Goal: Information Seeking & Learning: Compare options

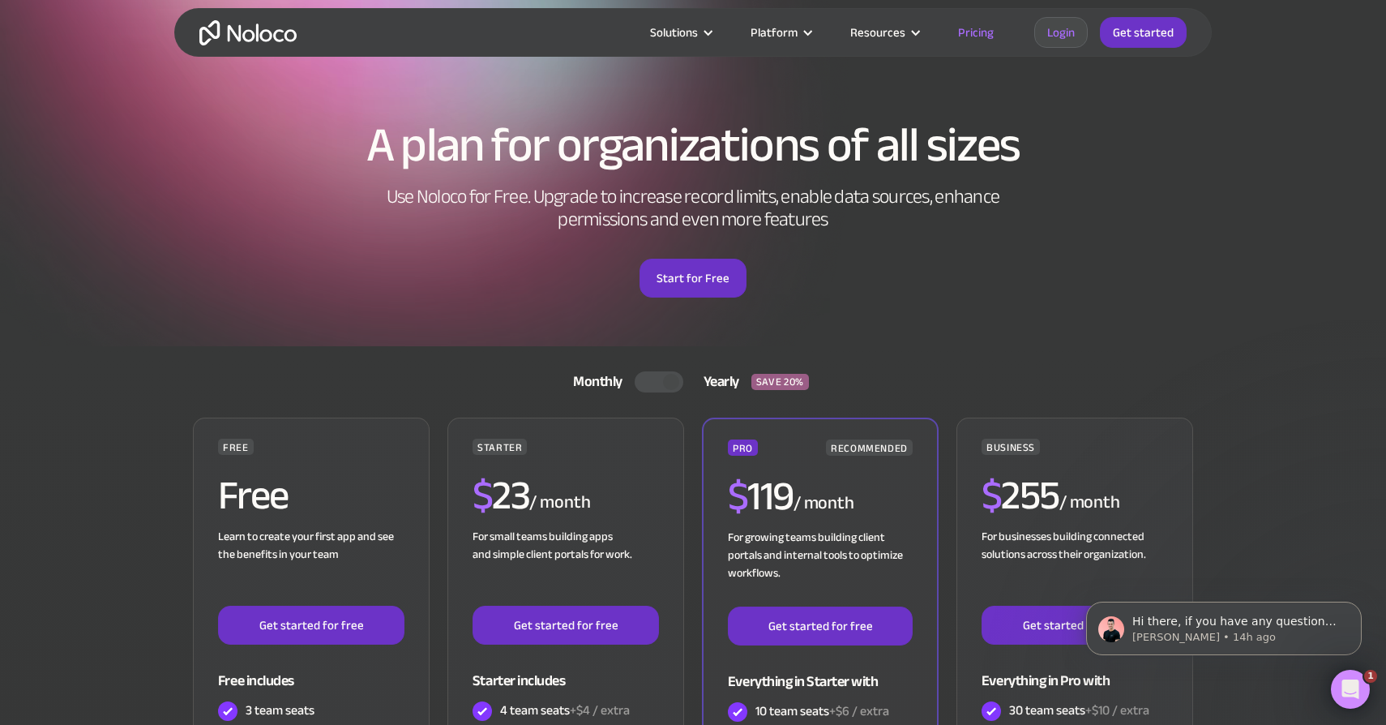
scroll to position [11, 0]
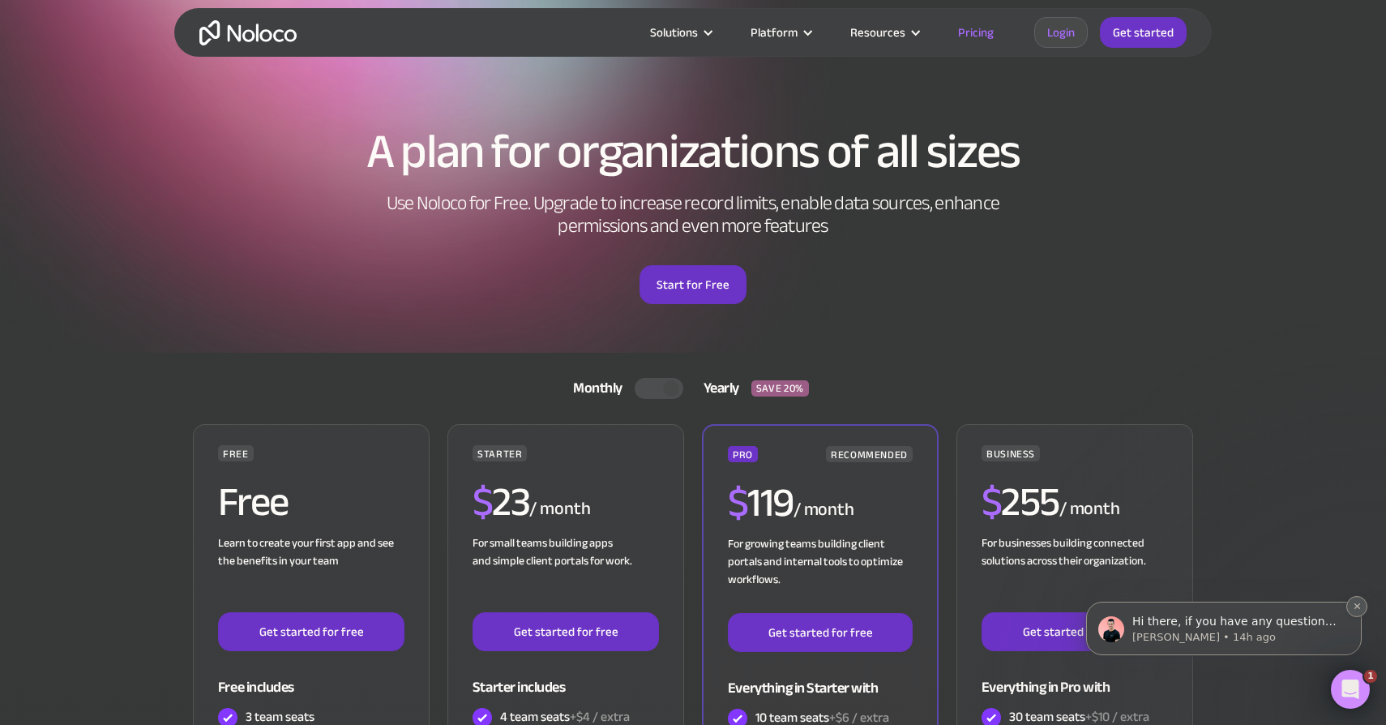
click at [1355, 606] on icon "Dismiss notification" at bounding box center [1357, 606] width 9 height 9
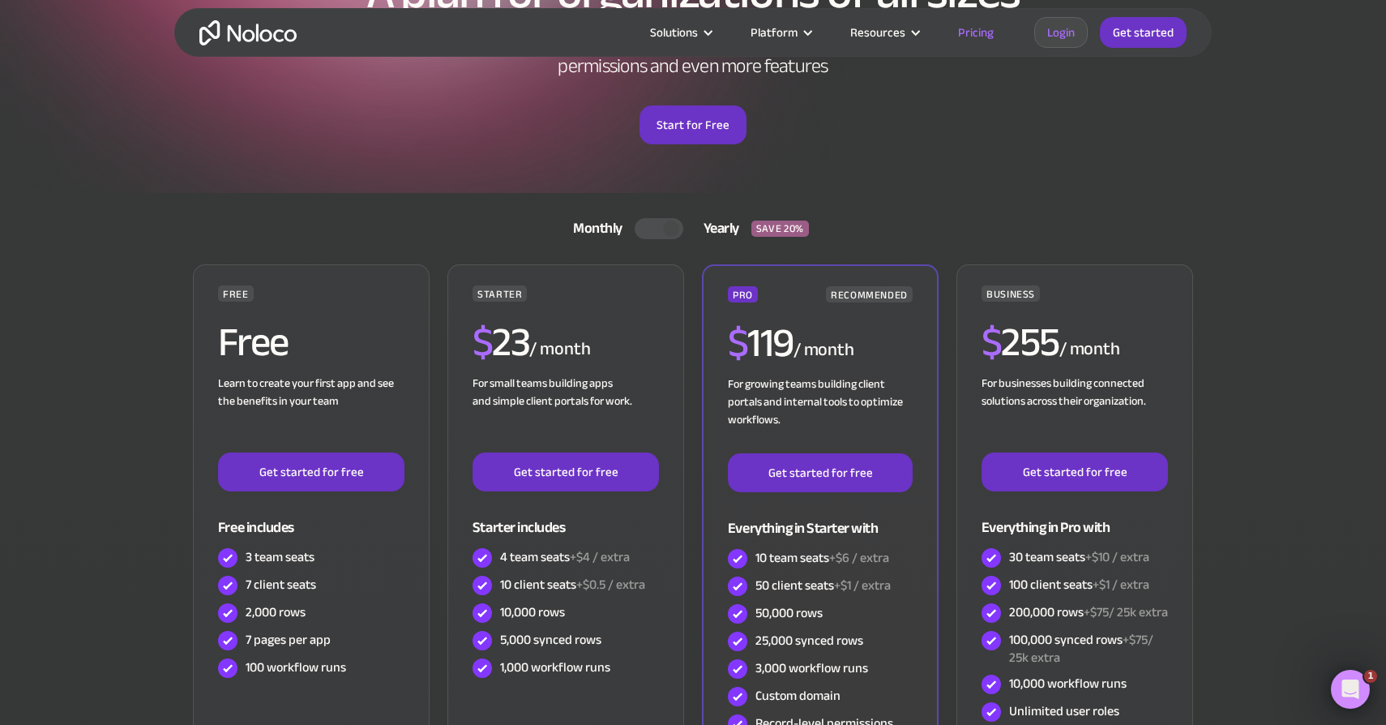
scroll to position [173, 0]
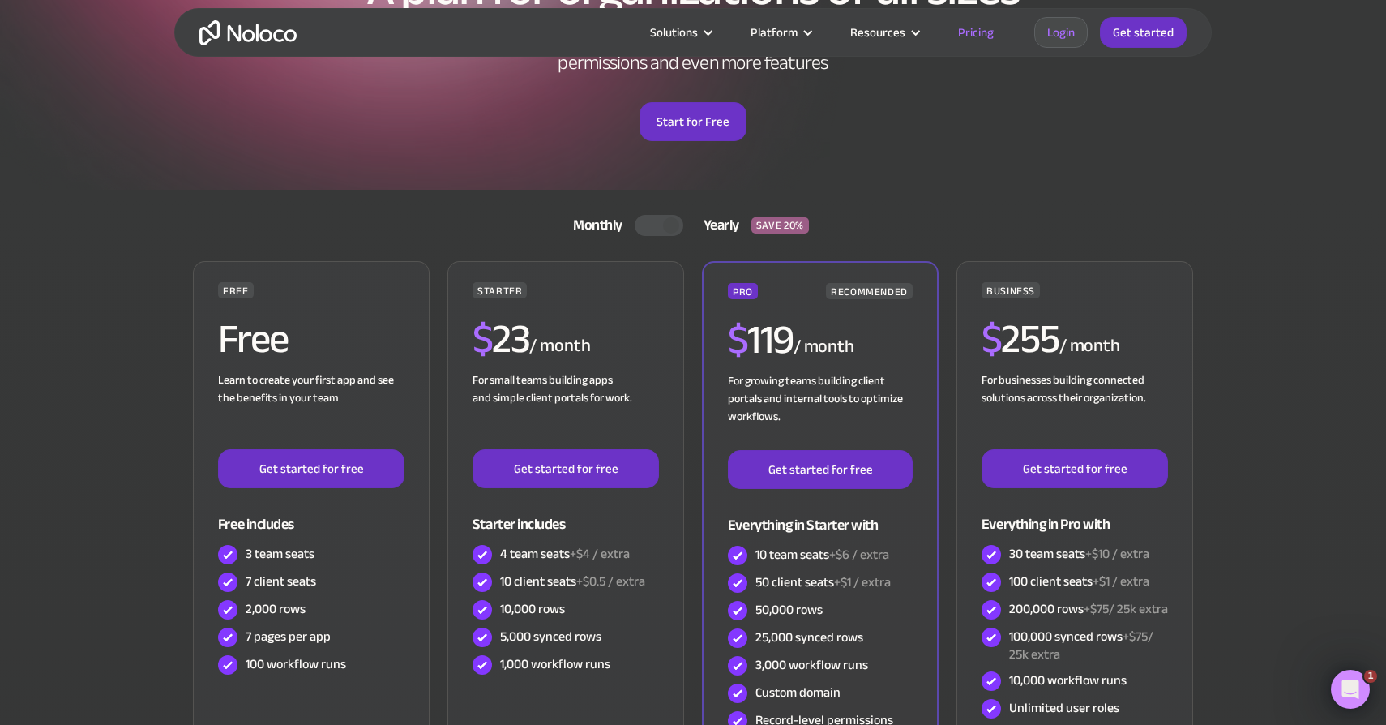
click at [649, 232] on div at bounding box center [659, 225] width 49 height 21
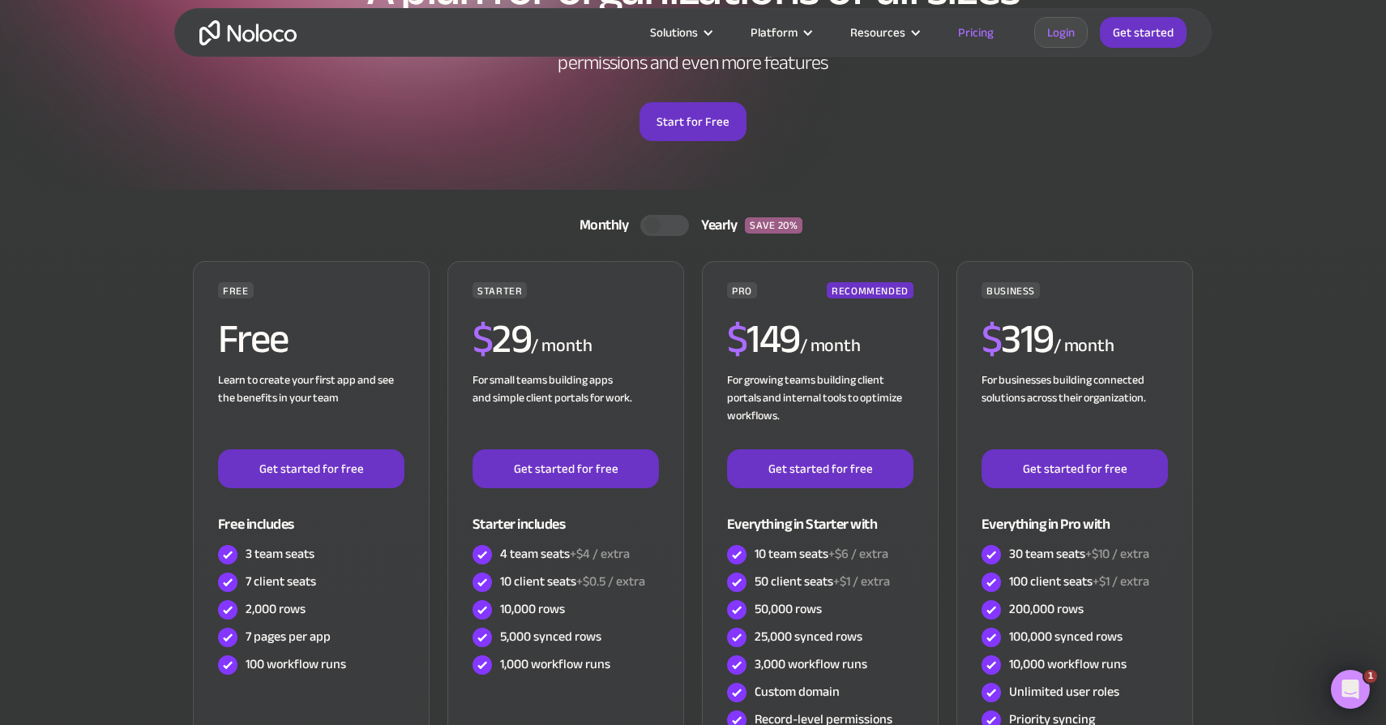
click at [674, 229] on div at bounding box center [664, 225] width 49 height 21
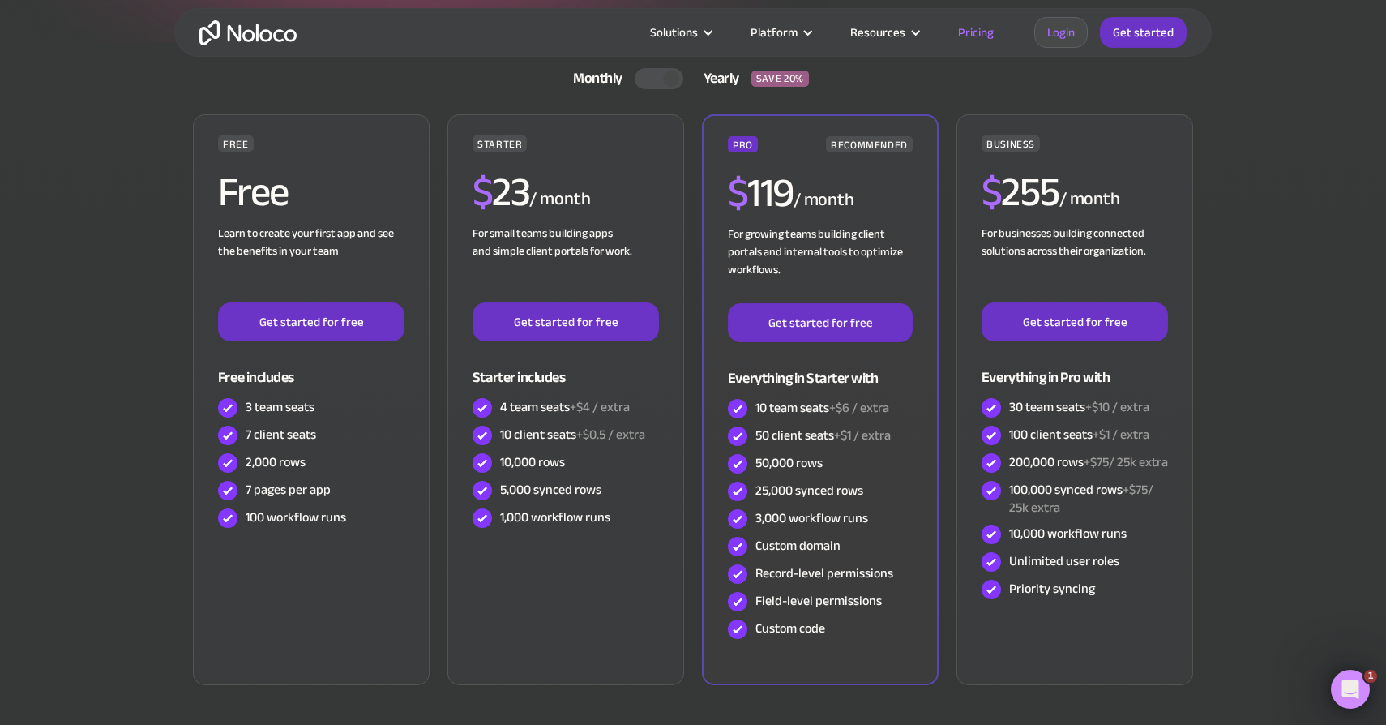
scroll to position [325, 0]
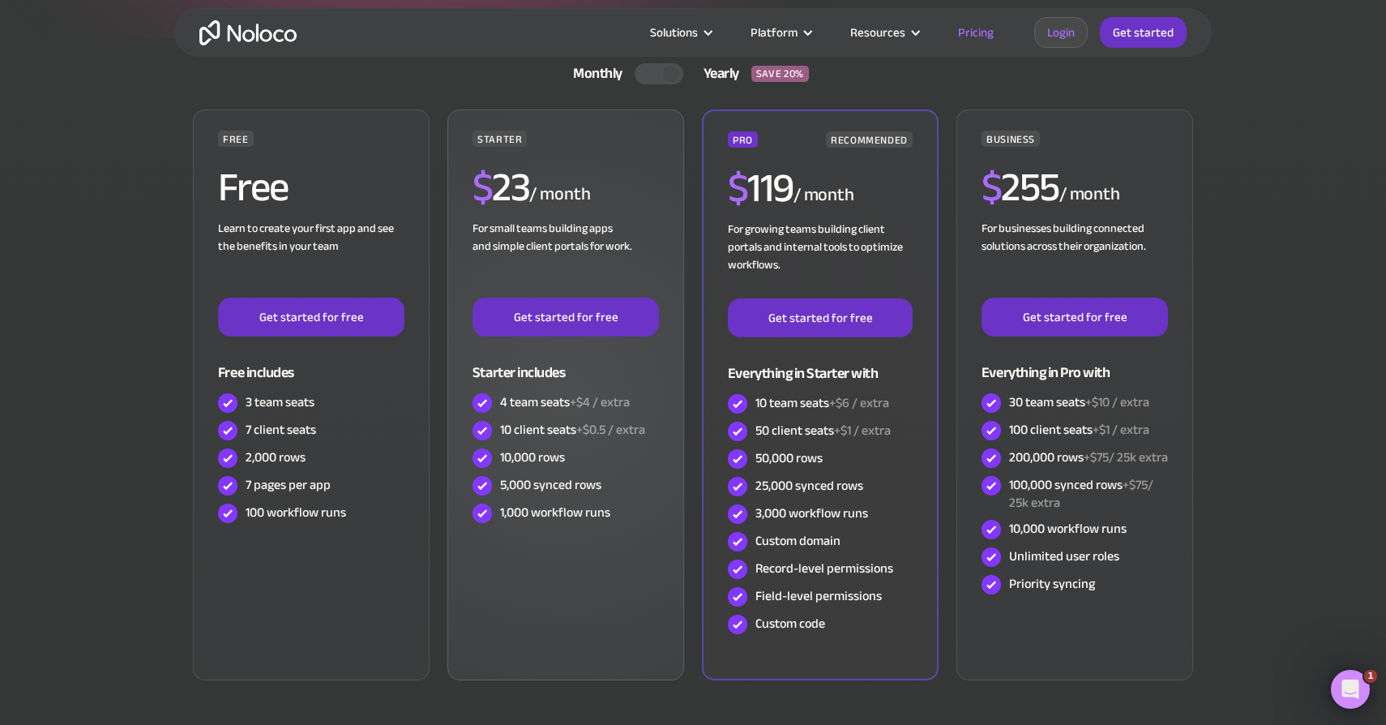
click at [487, 483] on img at bounding box center [482, 485] width 19 height 19
click at [519, 483] on div "5,000 synced rows" at bounding box center [550, 485] width 101 height 18
drag, startPoint x: 499, startPoint y: 455, endPoint x: 609, endPoint y: 483, distance: 113.1
click at [609, 483] on div "STARTER $ 23 / month For small teams building apps and simple client portals fo…" at bounding box center [566, 329] width 186 height 396
click at [609, 483] on div "5,000 synced rows" at bounding box center [566, 486] width 186 height 28
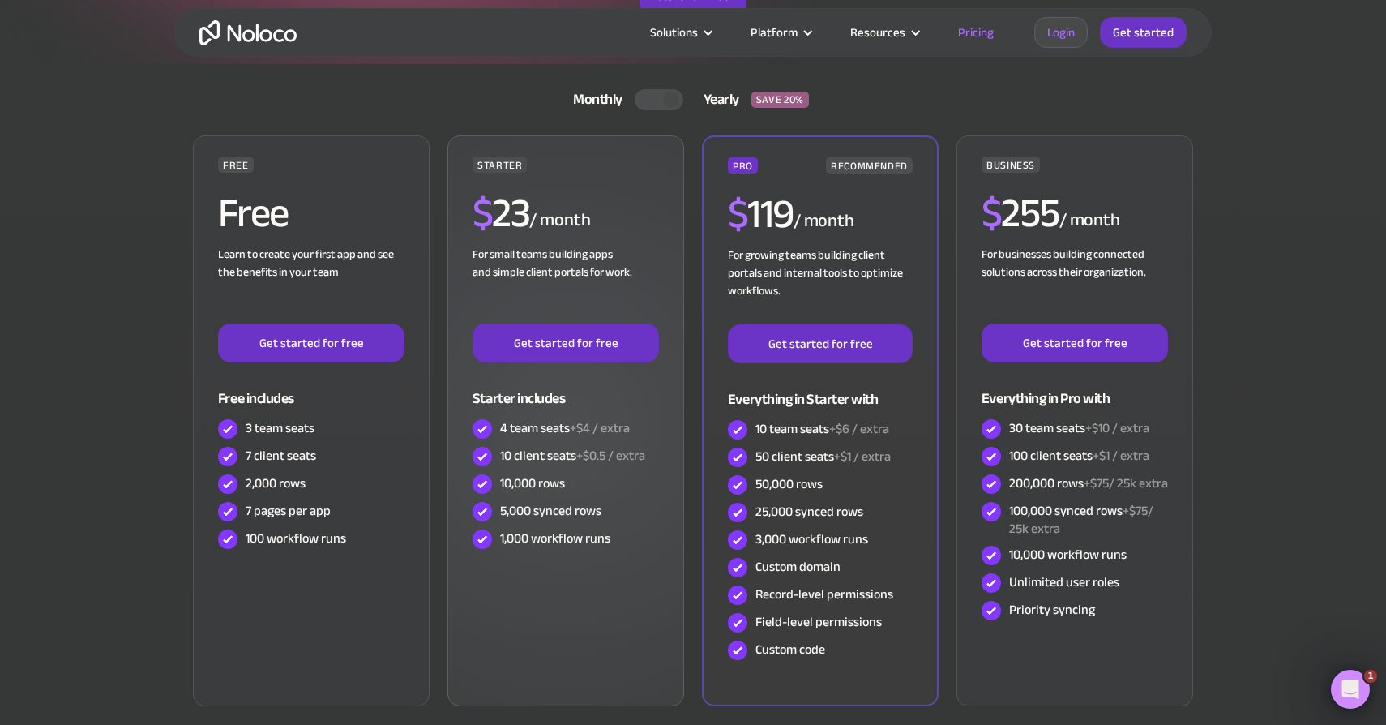
scroll to position [295, 0]
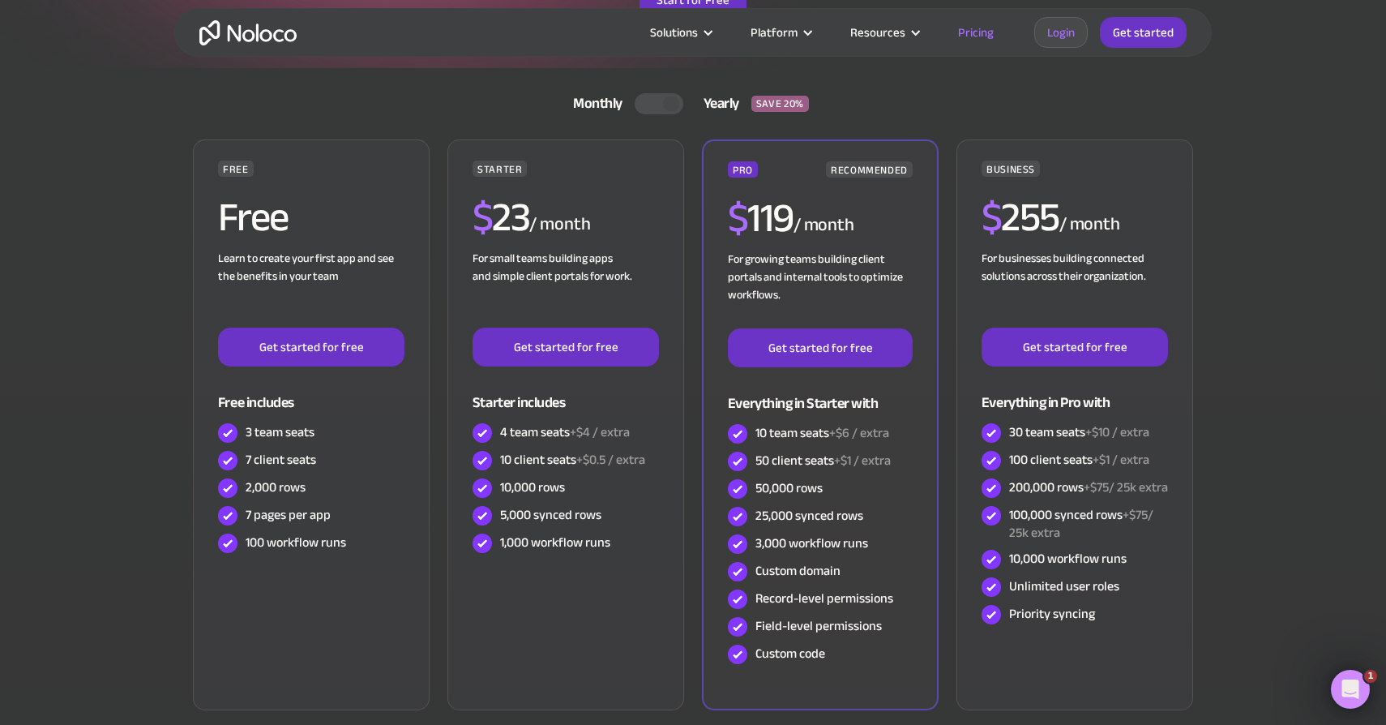
click at [1218, 226] on section "Monthly Yearly SAVE 20% Monthly Yearly SAVE 20% FREE Free Learn to create your …" at bounding box center [693, 456] width 1386 height 777
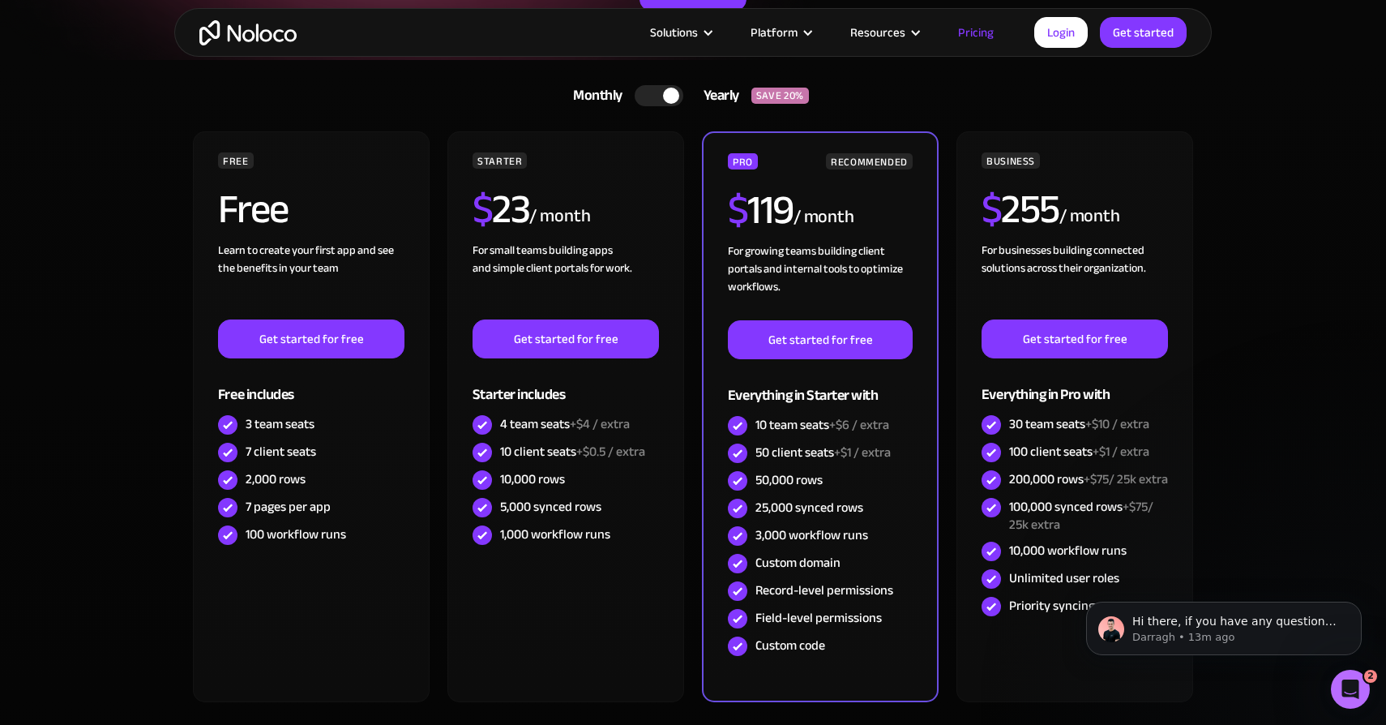
scroll to position [0, 0]
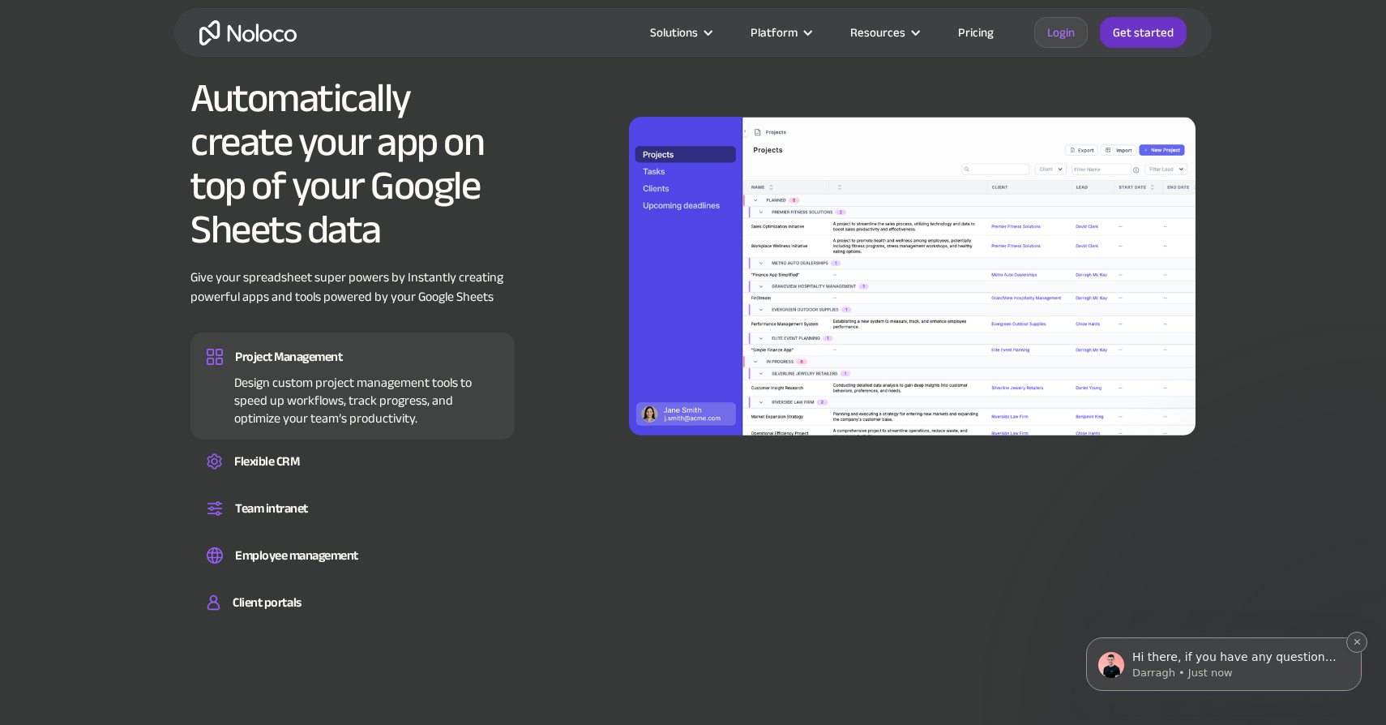
scroll to position [1171, 0]
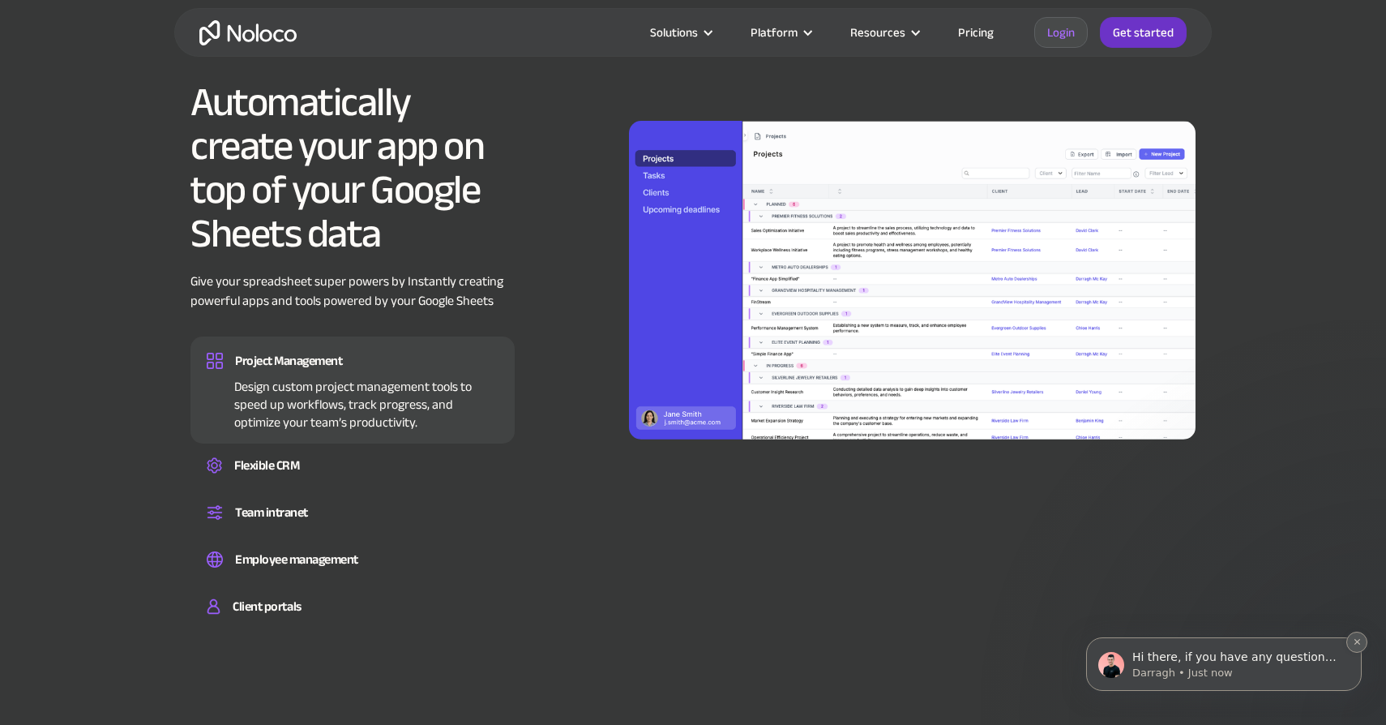
click at [1356, 643] on icon "Dismiss notification" at bounding box center [1357, 642] width 6 height 6
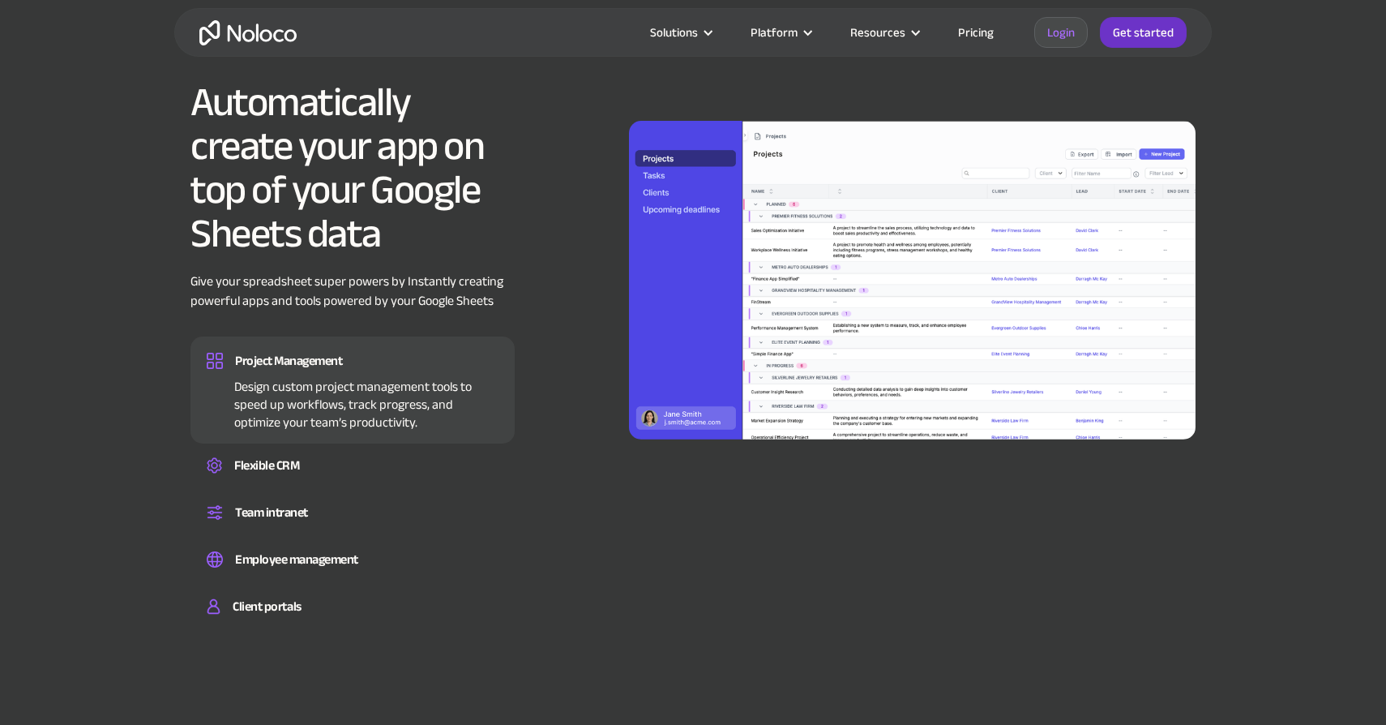
click at [974, 35] on link "Pricing" at bounding box center [976, 32] width 76 height 21
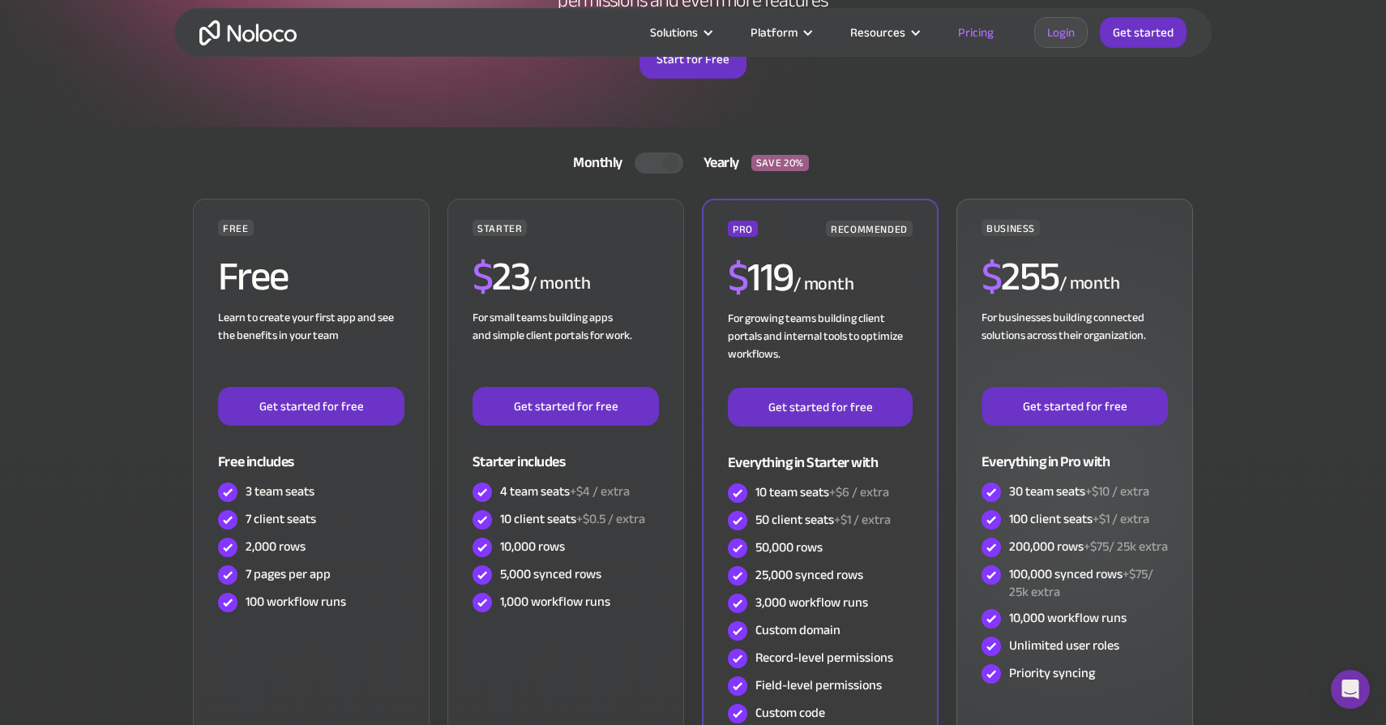
scroll to position [235, 0]
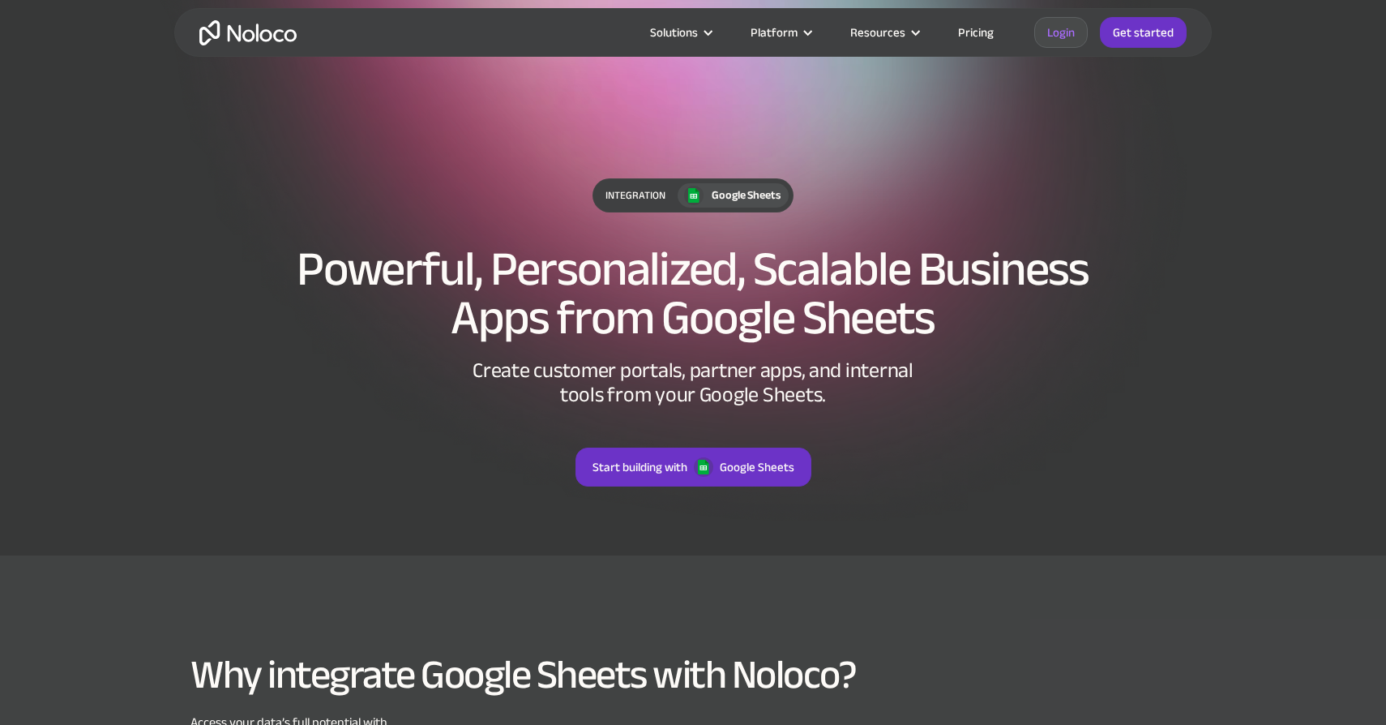
scroll to position [1171, 0]
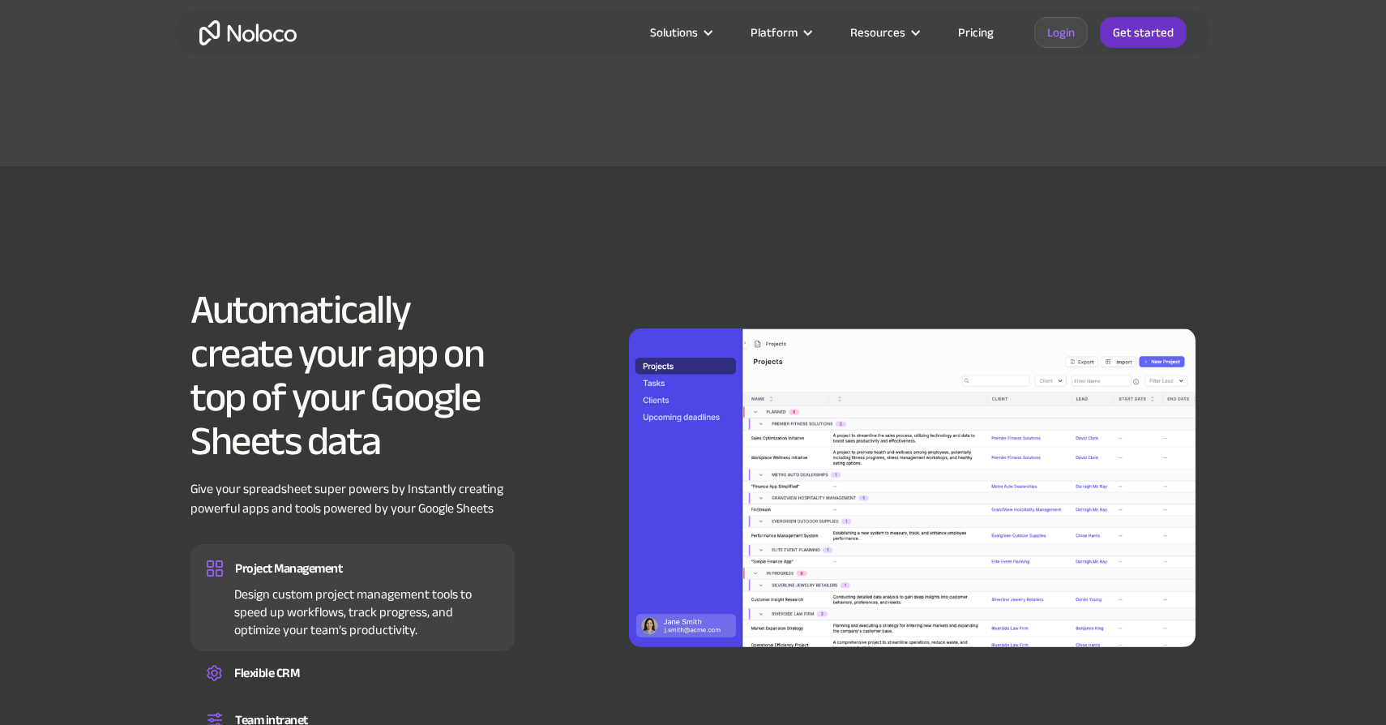
scroll to position [881, 0]
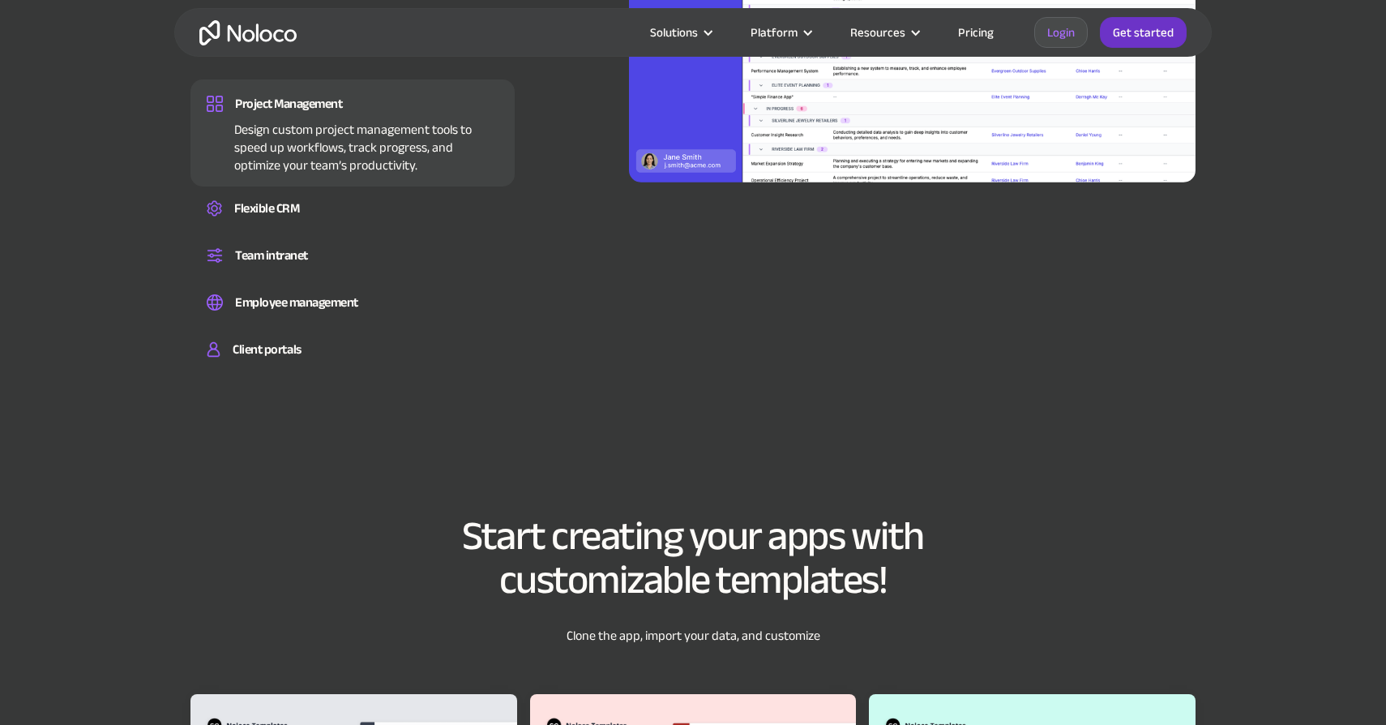
scroll to position [1430, 0]
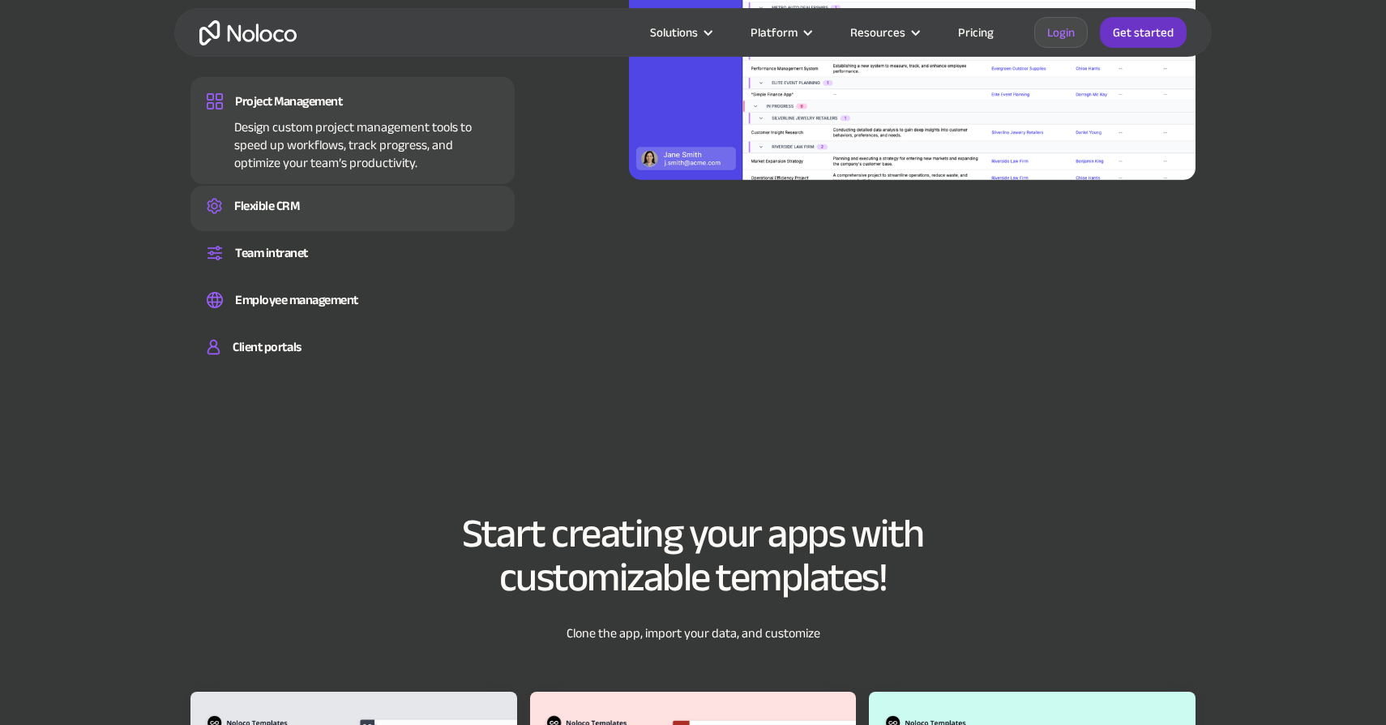
click at [311, 203] on div "Flexible CRM" at bounding box center [353, 206] width 292 height 24
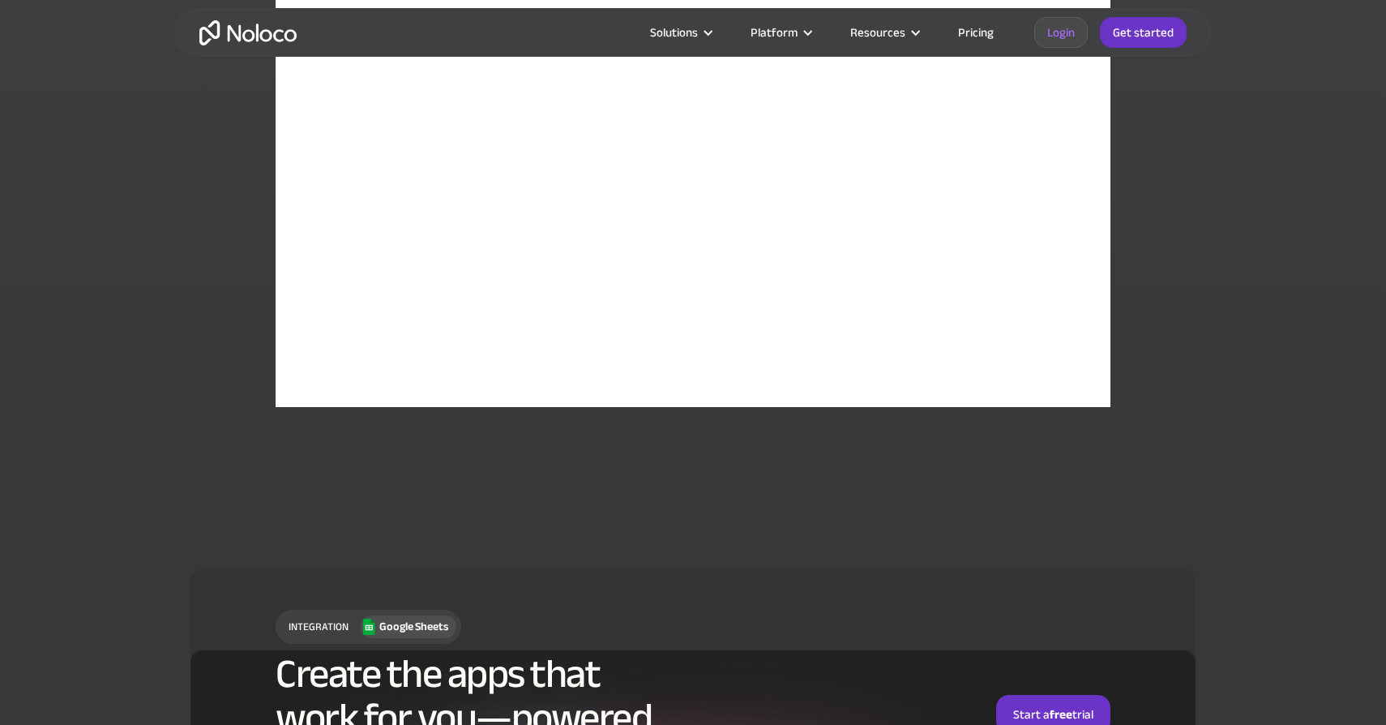
scroll to position [3322, 0]
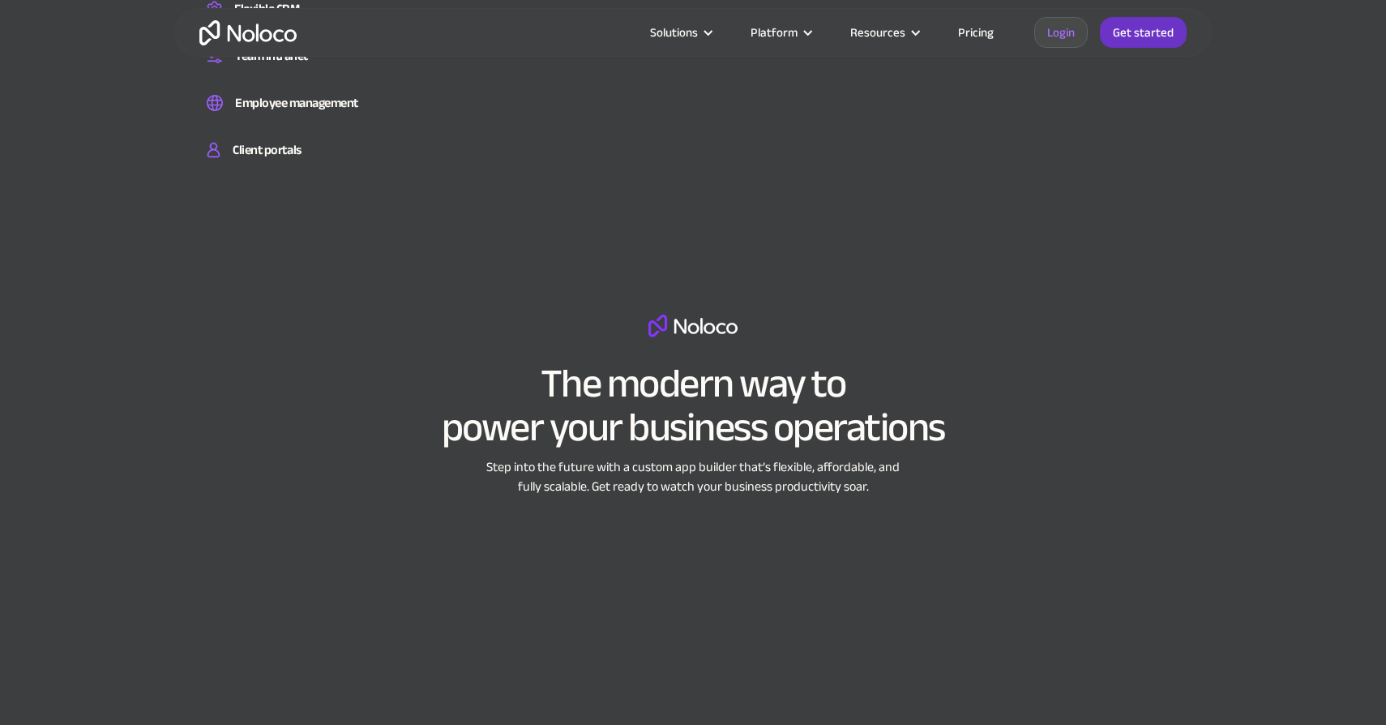
scroll to position [1980, 0]
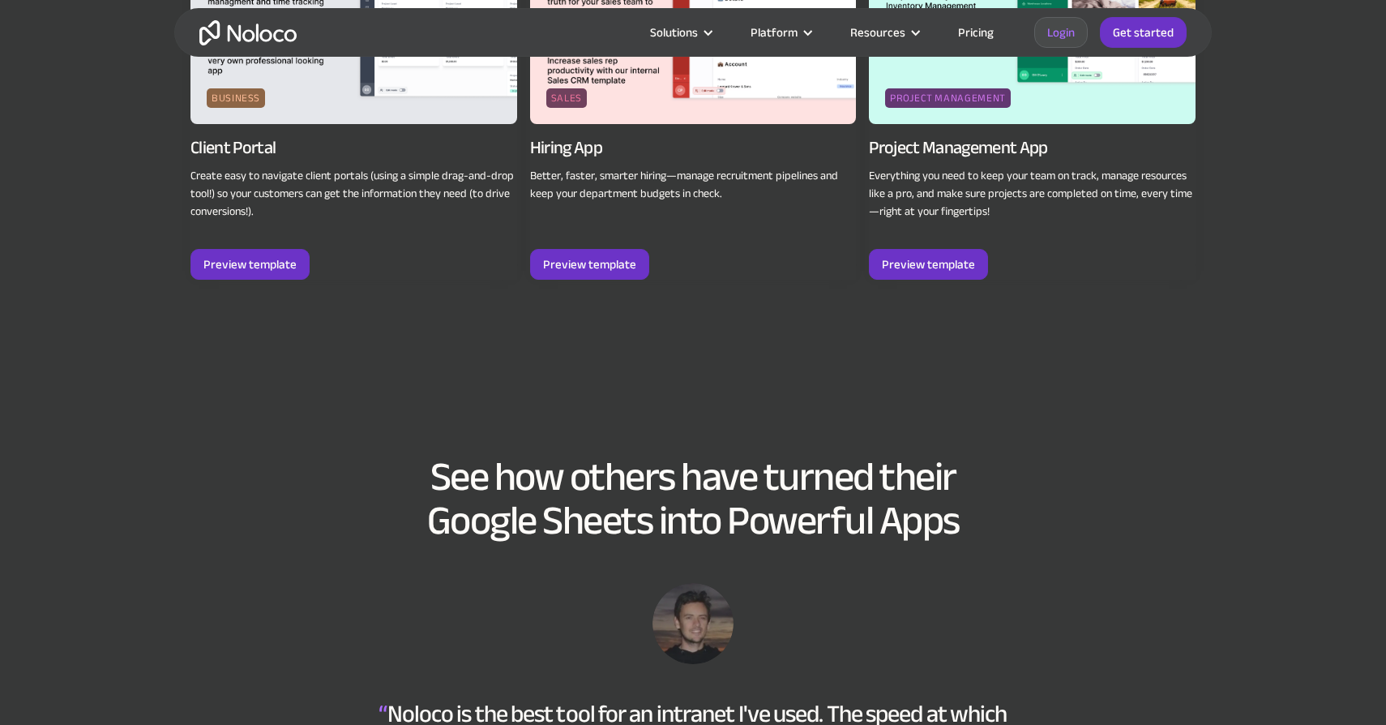
scroll to position [2179, 0]
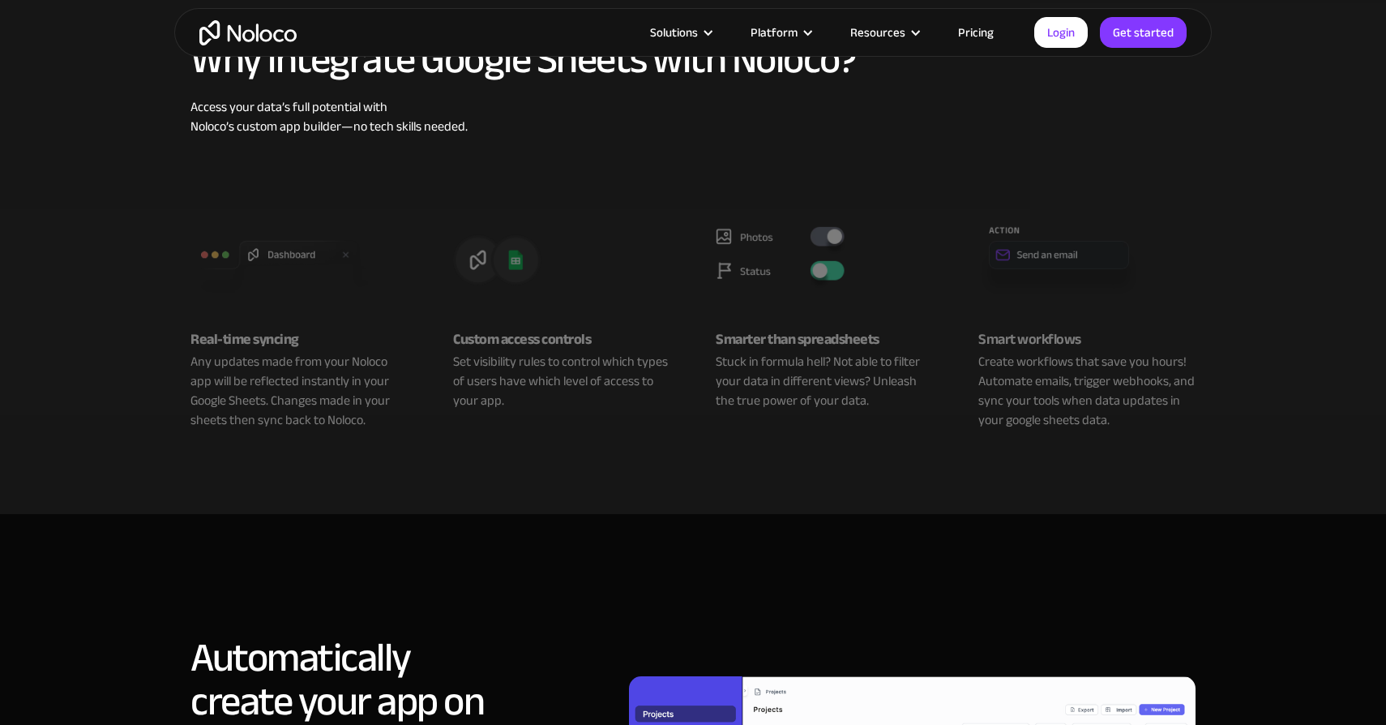
scroll to position [533, 0]
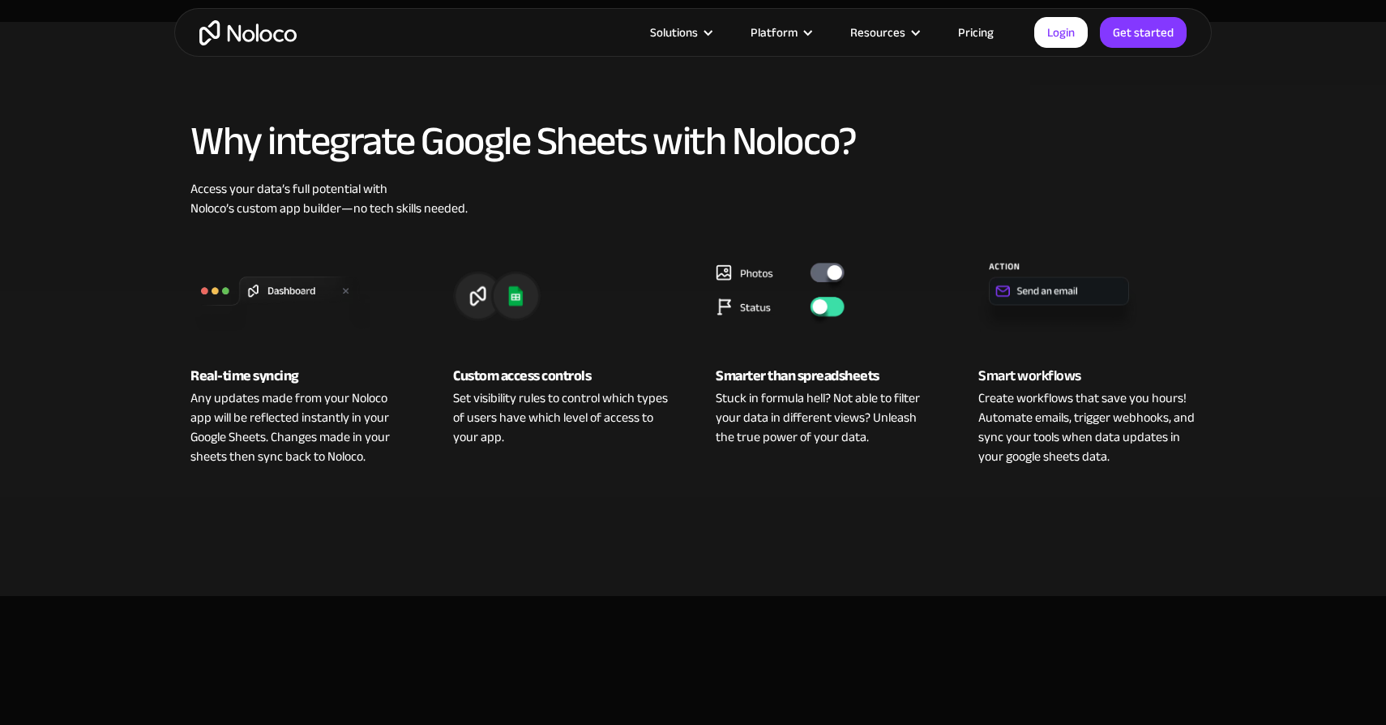
click at [970, 28] on link "Pricing" at bounding box center [976, 32] width 76 height 21
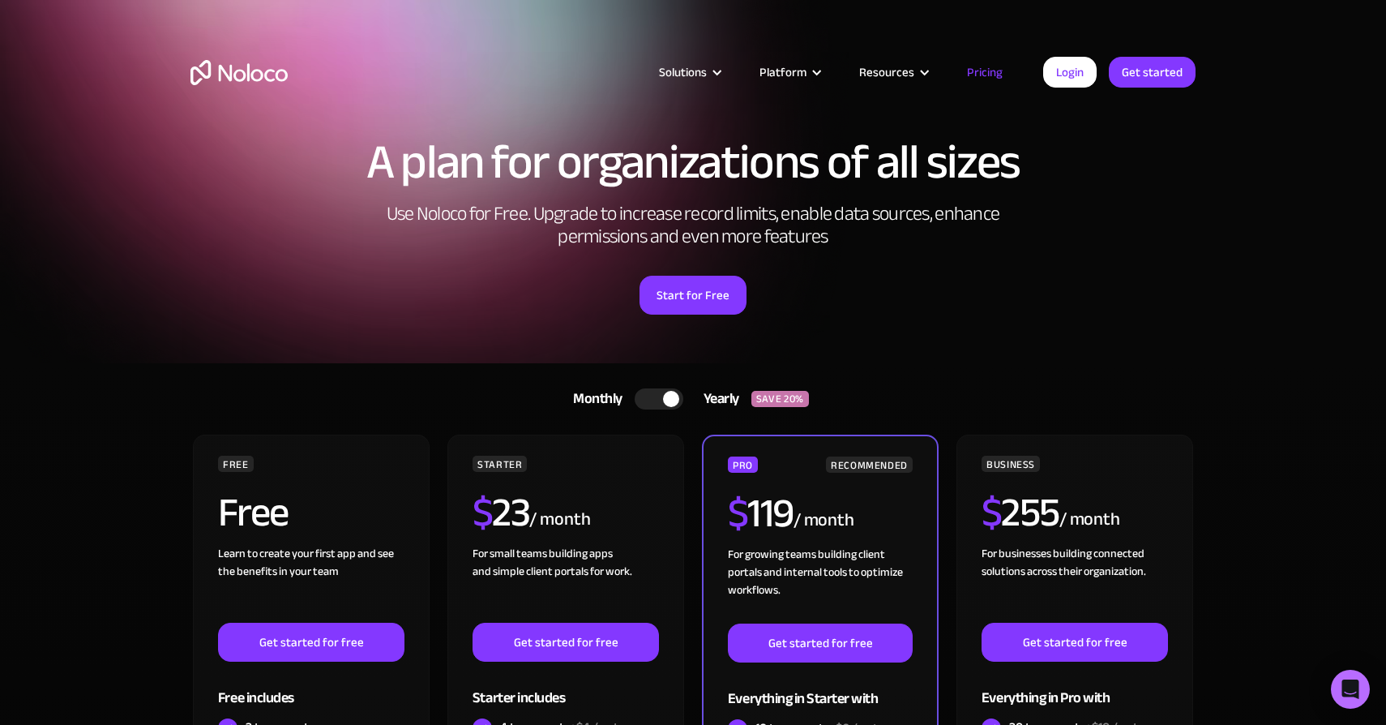
click at [1122, 180] on h1 "A plan for organizations of all sizes" at bounding box center [693, 162] width 1005 height 49
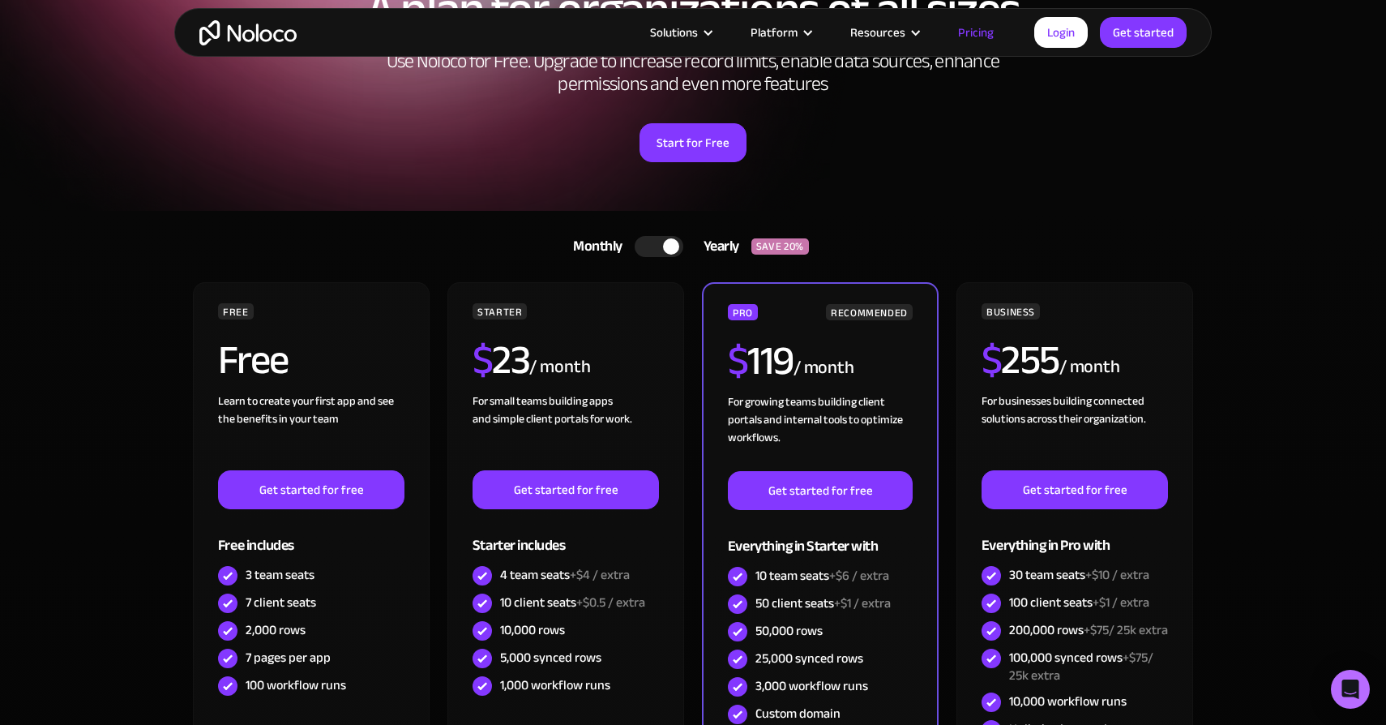
scroll to position [156, 0]
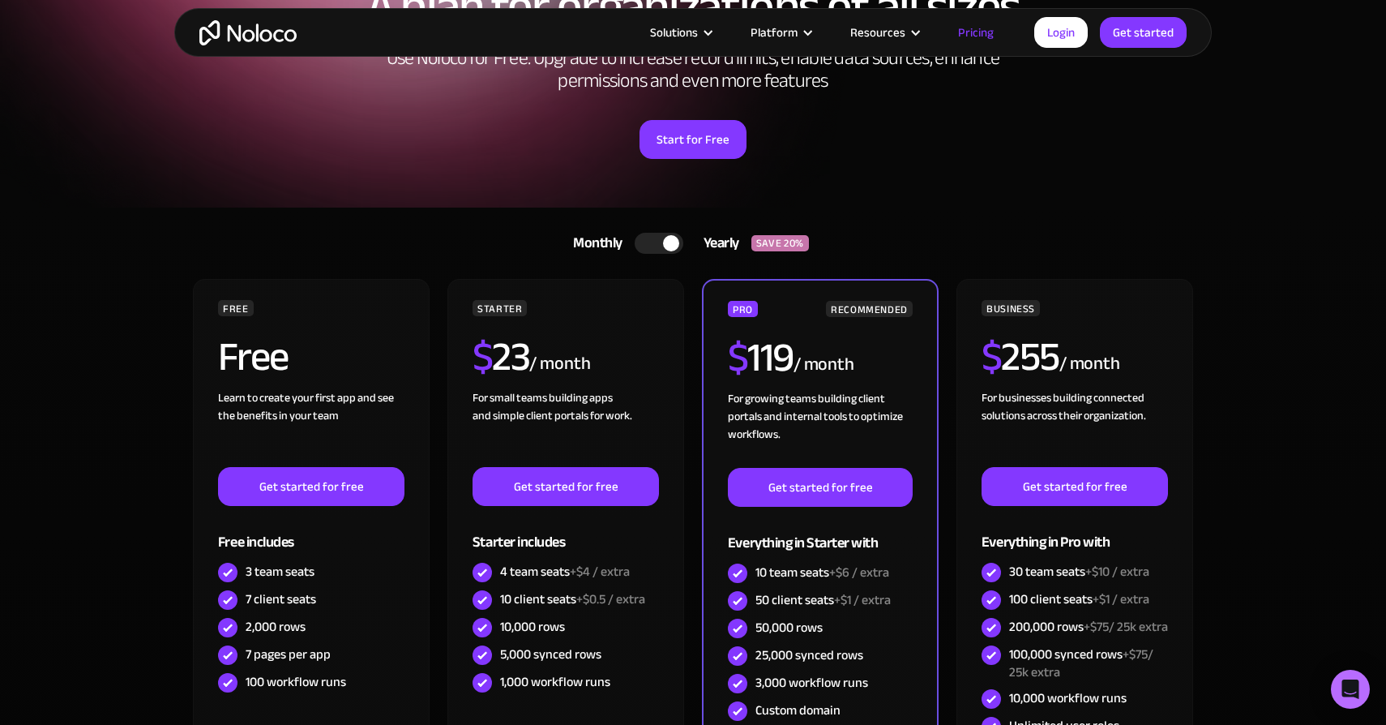
click at [1127, 199] on div "A plan for organizations of all sizes Use Noloco for Free. Upgrade to increase …" at bounding box center [693, 87] width 1038 height 242
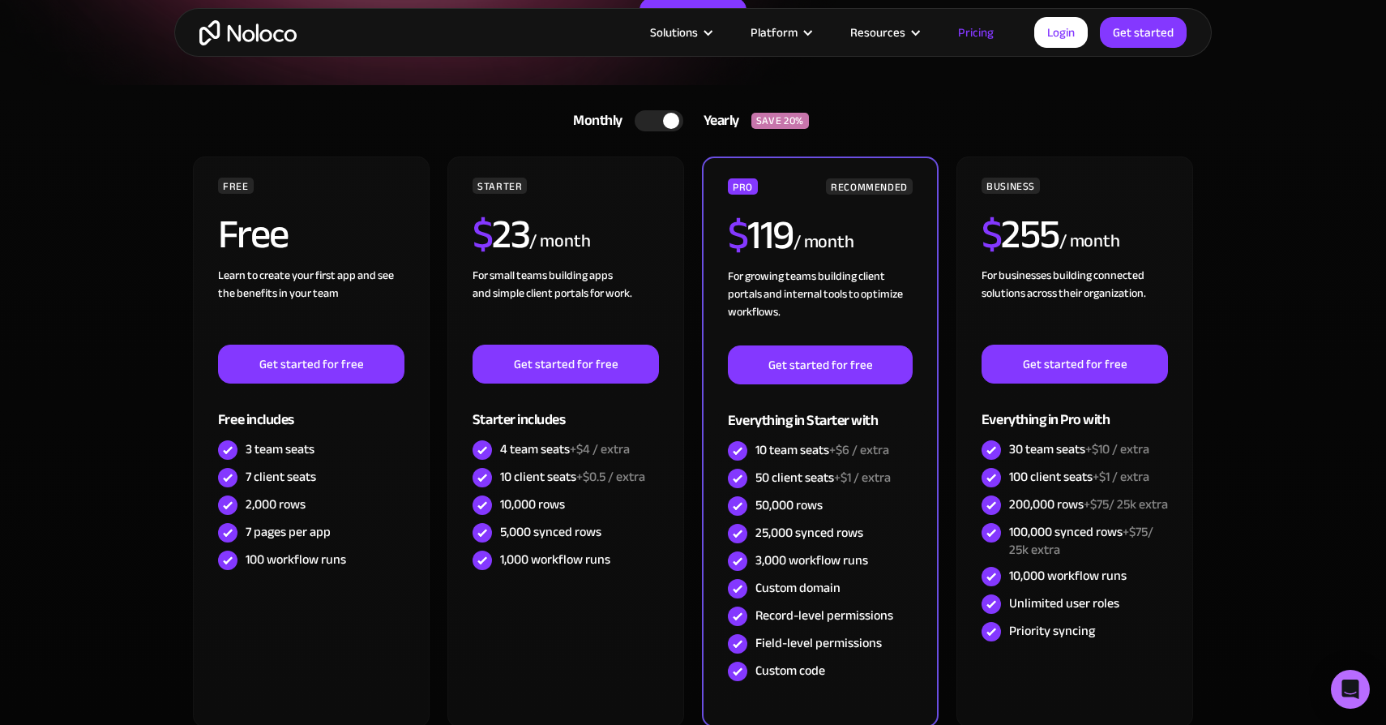
scroll to position [279, 0]
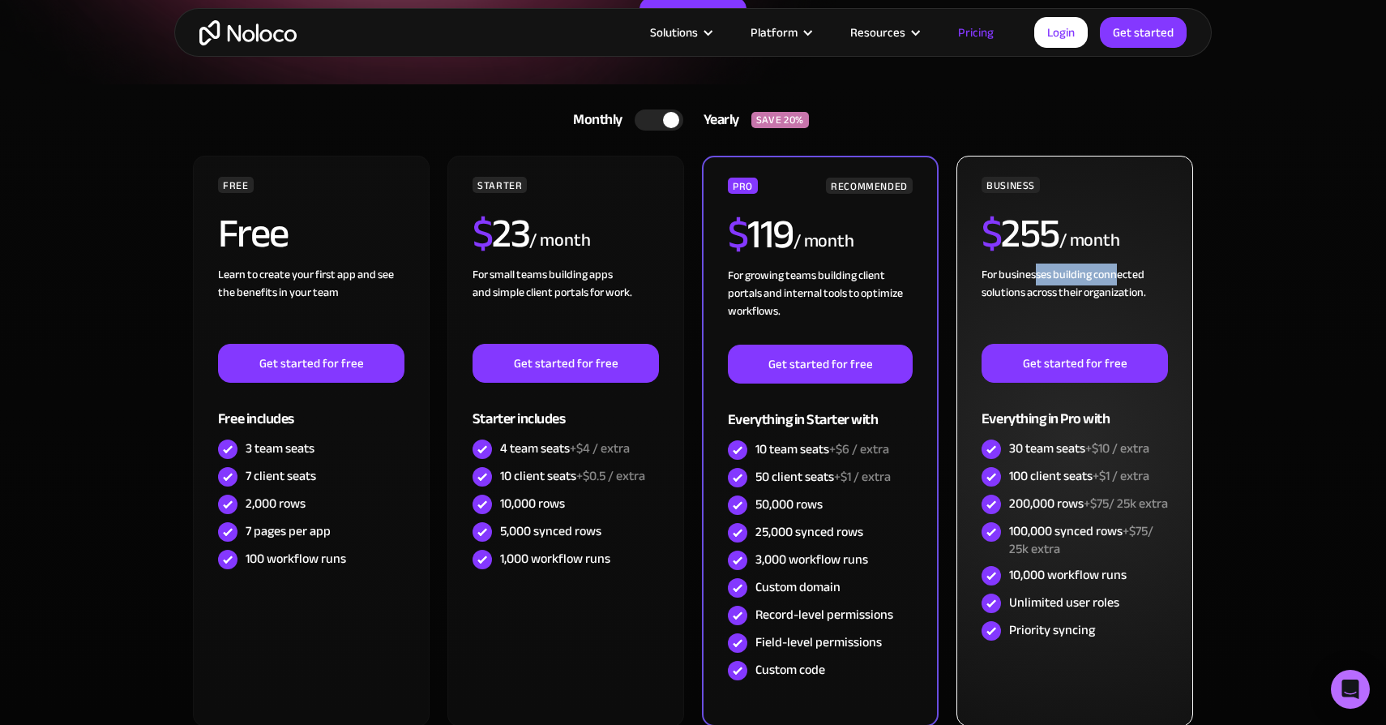
drag, startPoint x: 1034, startPoint y: 272, endPoint x: 1118, endPoint y: 278, distance: 84.6
click at [1118, 278] on div "For businesses building connected solutions across their organization. ‍" at bounding box center [1075, 305] width 186 height 78
click at [1118, 277] on div "For businesses building connected solutions across their organization. ‍" at bounding box center [1075, 305] width 186 height 78
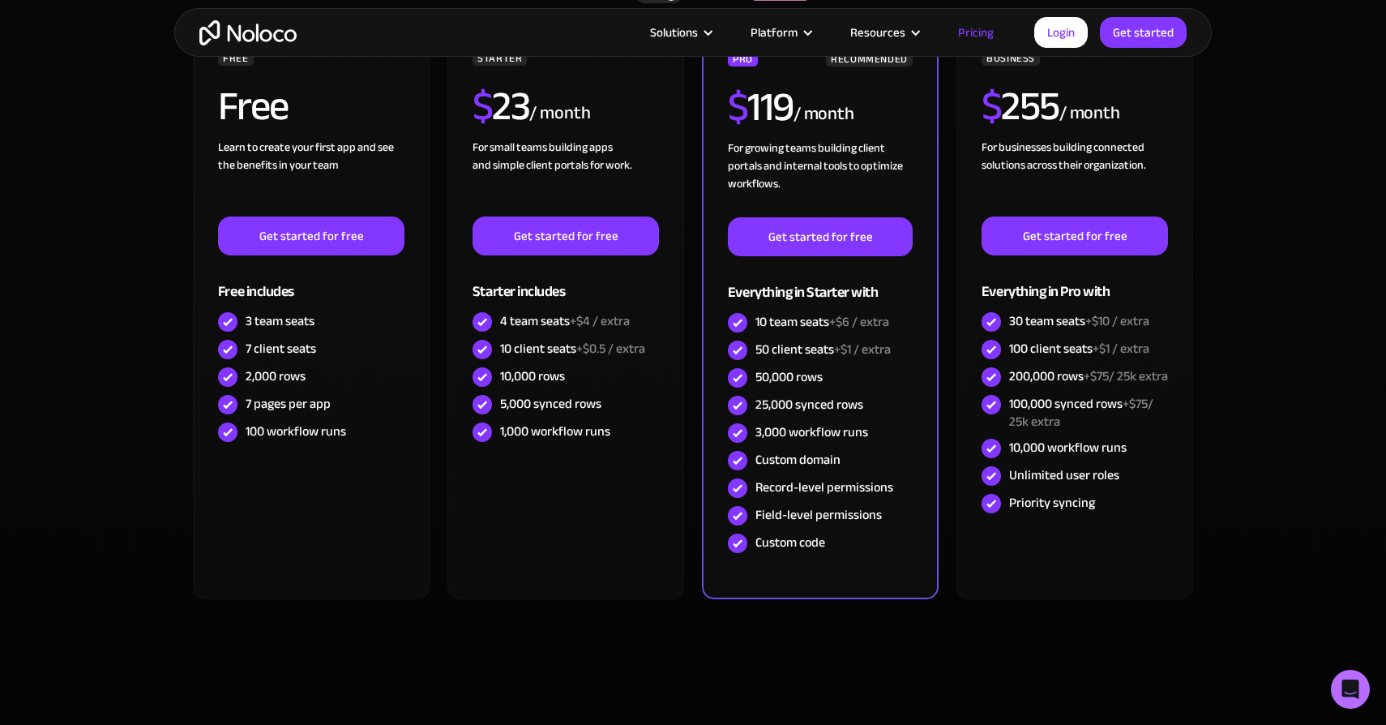
scroll to position [371, 0]
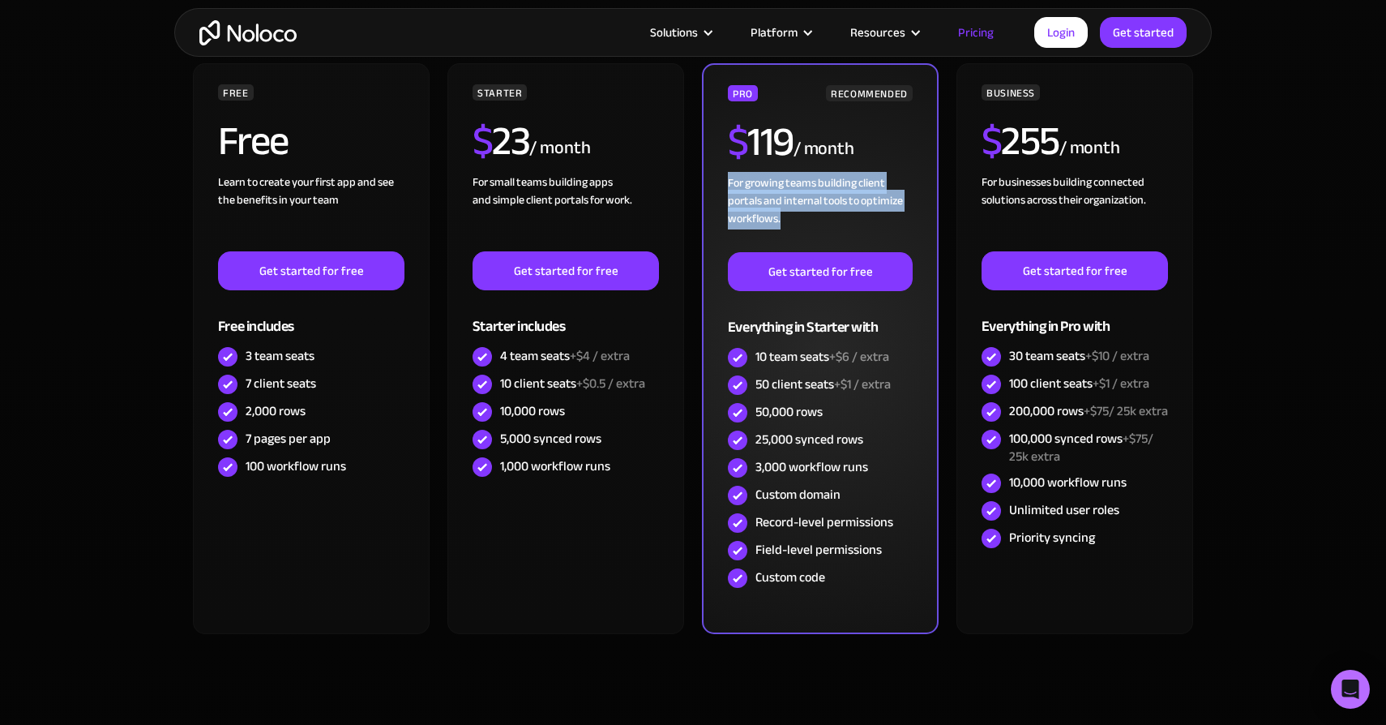
drag, startPoint x: 729, startPoint y: 182, endPoint x: 802, endPoint y: 228, distance: 85.9
click at [802, 228] on div "For growing teams building client portals and internal tools to optimize workfl…" at bounding box center [820, 213] width 185 height 78
copy div "For growing teams building client portals and internal tools to optimize workfl…"
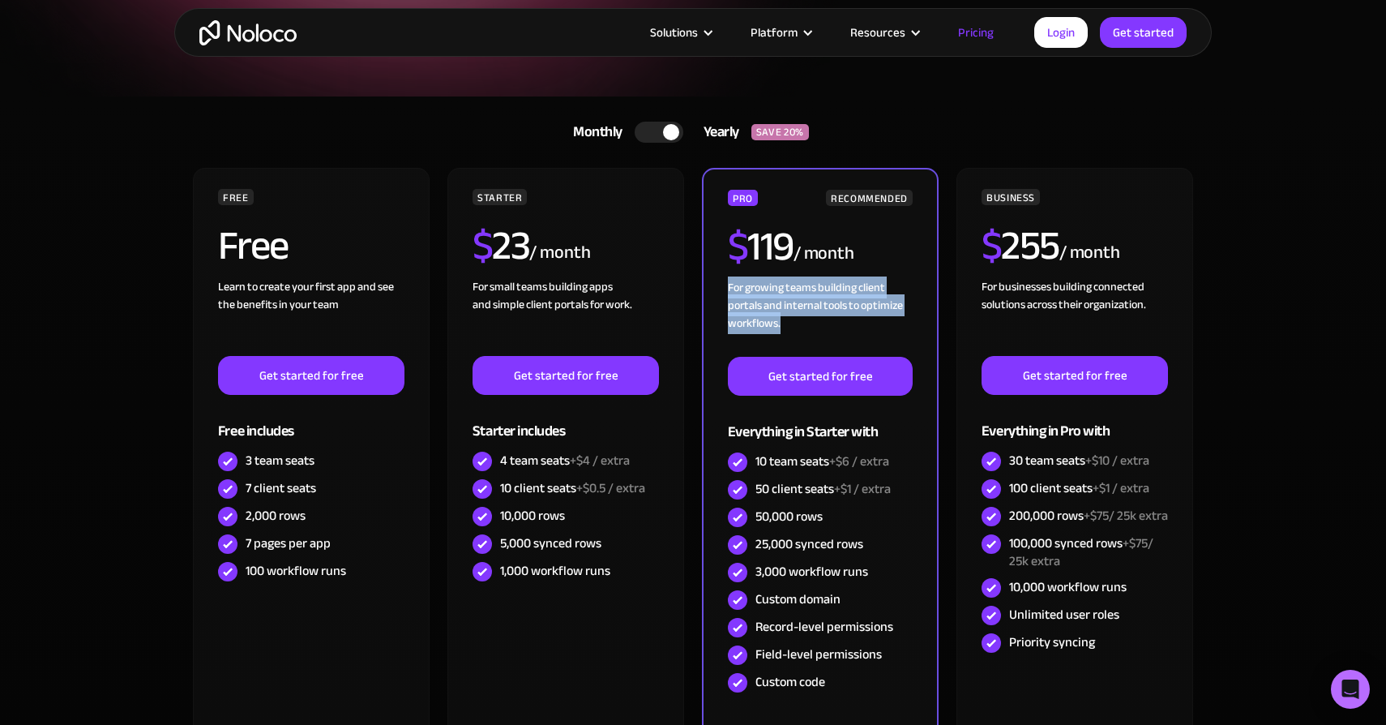
scroll to position [244, 0]
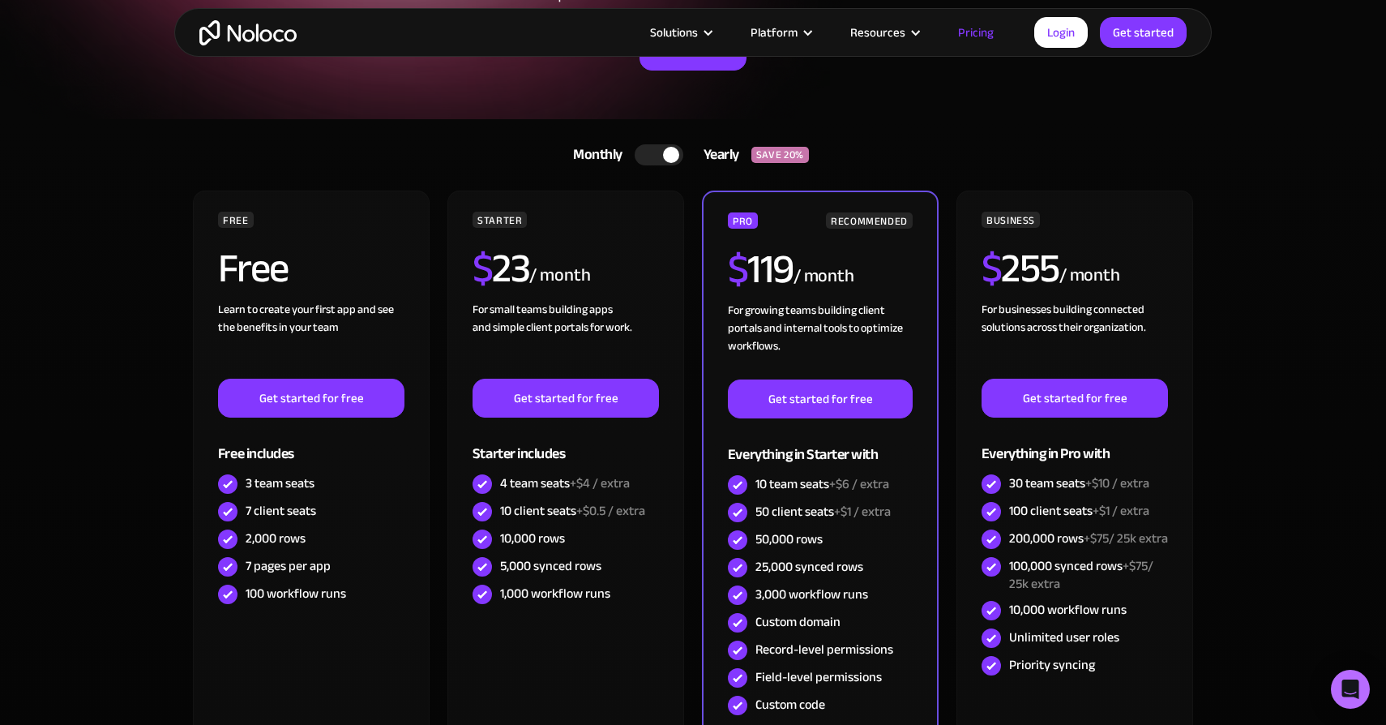
click at [1255, 469] on section "Monthly Yearly SAVE 20% Monthly Yearly SAVE 20% FREE Free Learn to create your …" at bounding box center [693, 507] width 1386 height 777
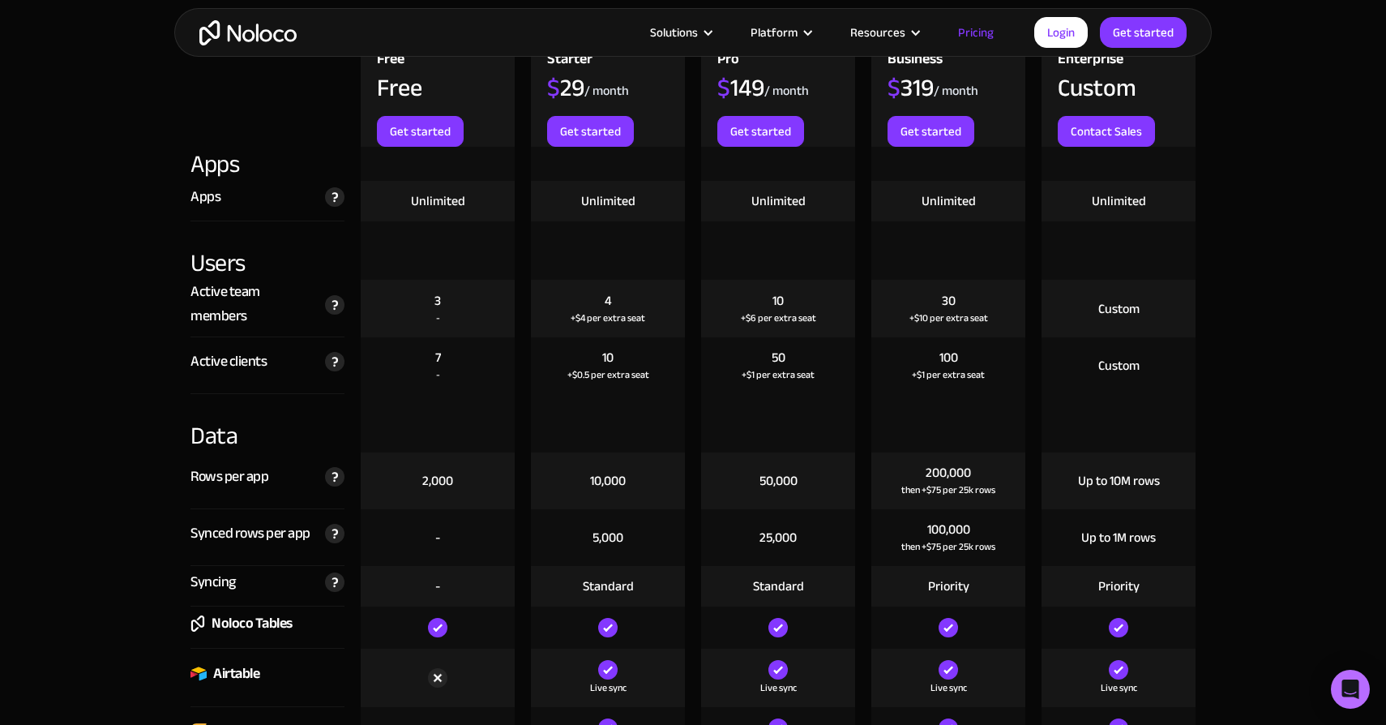
scroll to position [1684, 0]
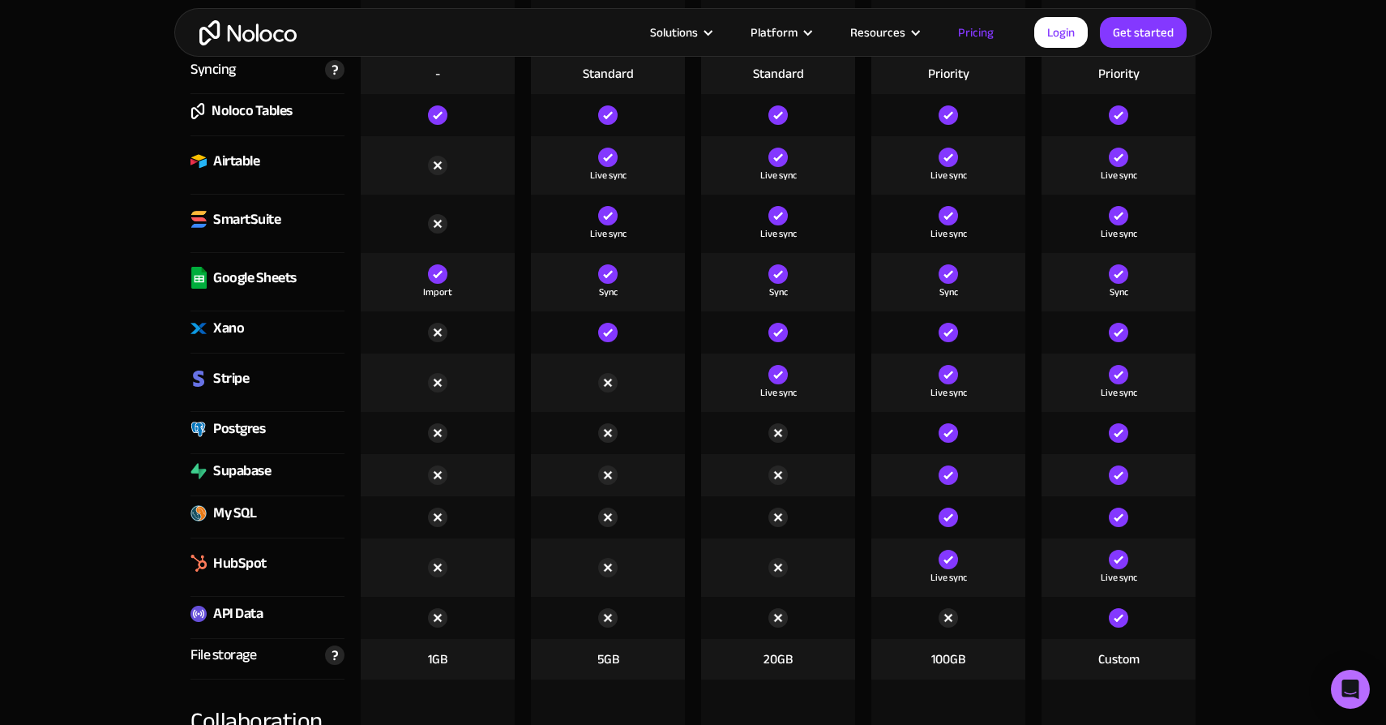
scroll to position [2221, 0]
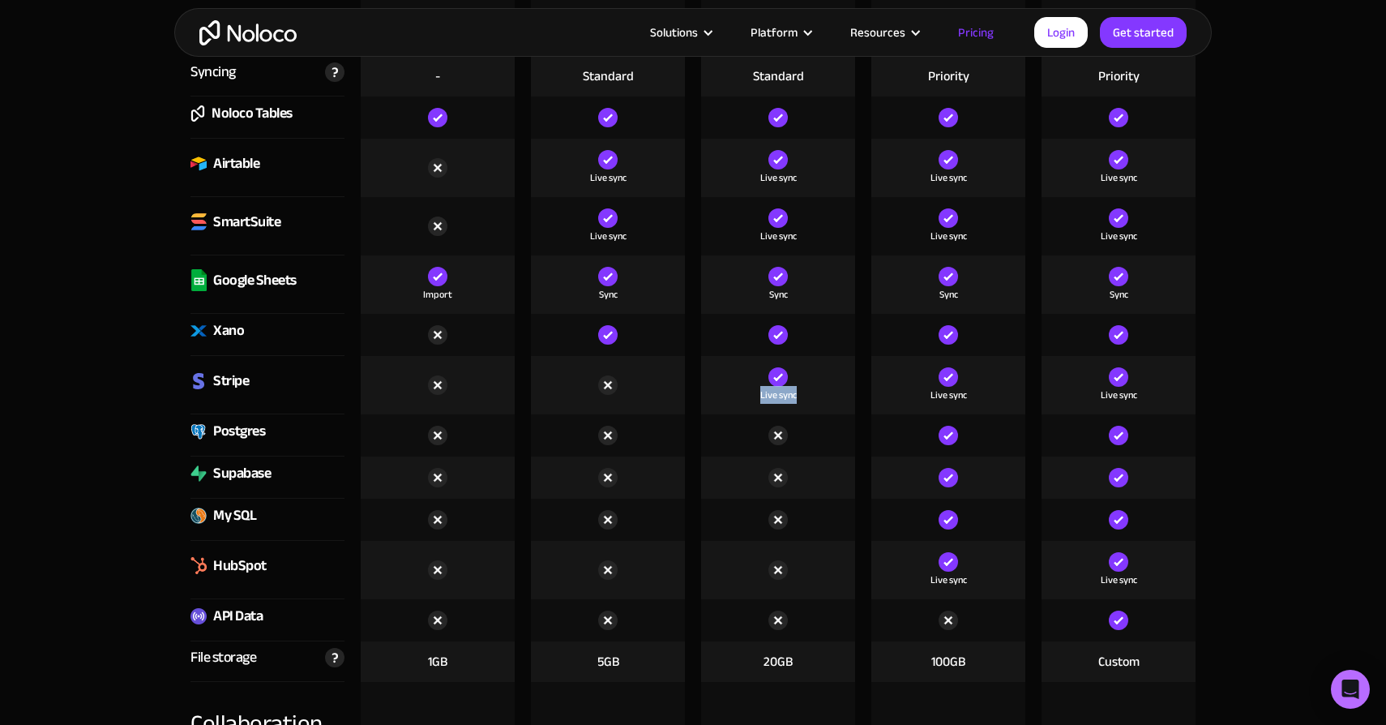
drag, startPoint x: 756, startPoint y: 396, endPoint x: 799, endPoint y: 396, distance: 43.0
click at [799, 396] on div "Live sync" at bounding box center [778, 385] width 154 height 58
click at [820, 405] on div "Live sync" at bounding box center [778, 385] width 154 height 58
drag, startPoint x: 961, startPoint y: 439, endPoint x: 924, endPoint y: 439, distance: 37.3
click at [924, 439] on div at bounding box center [948, 435] width 154 height 42
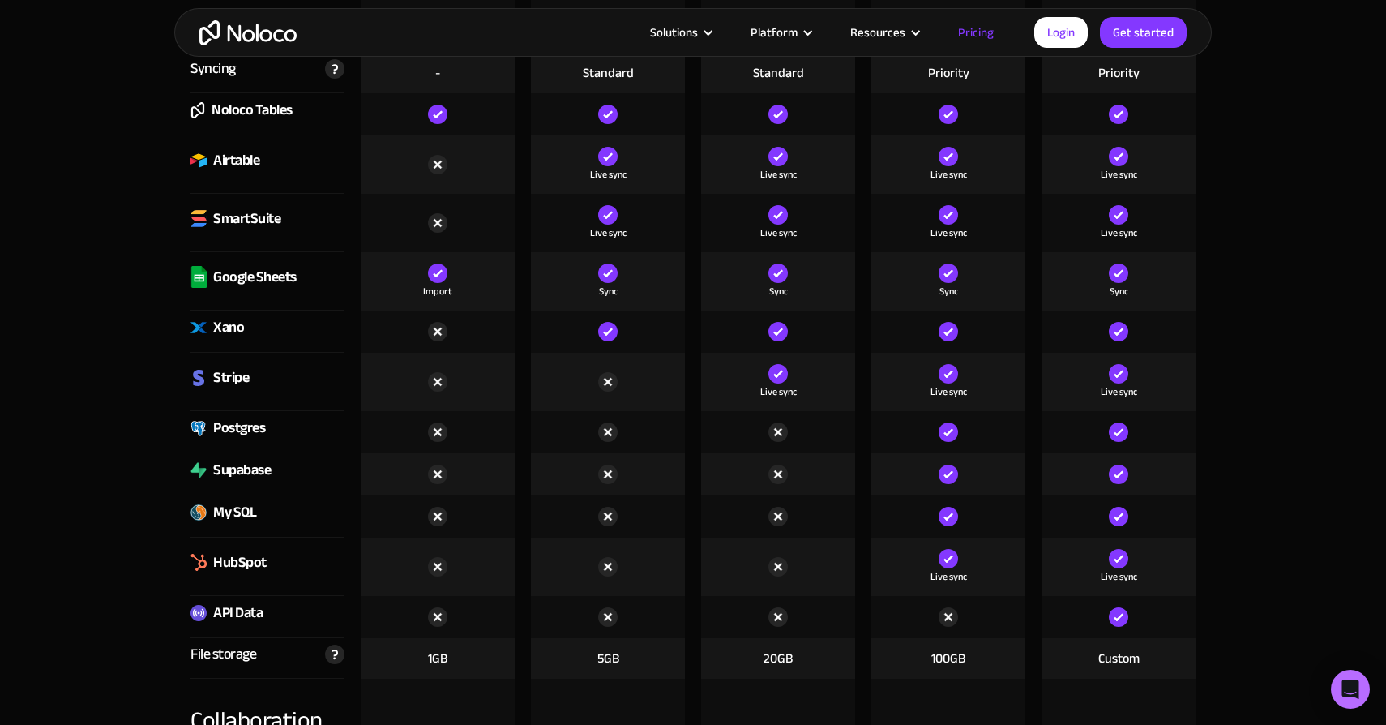
scroll to position [2235, 0]
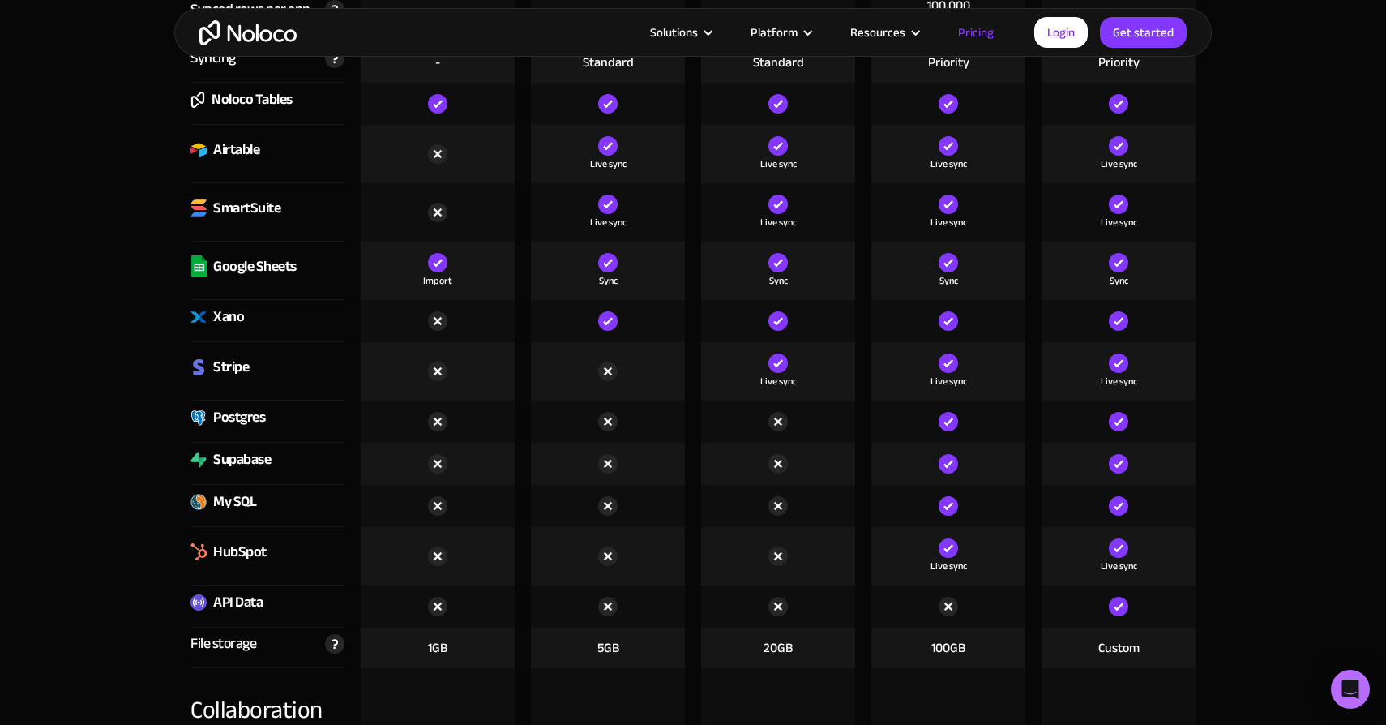
click at [870, 424] on div at bounding box center [948, 421] width 170 height 42
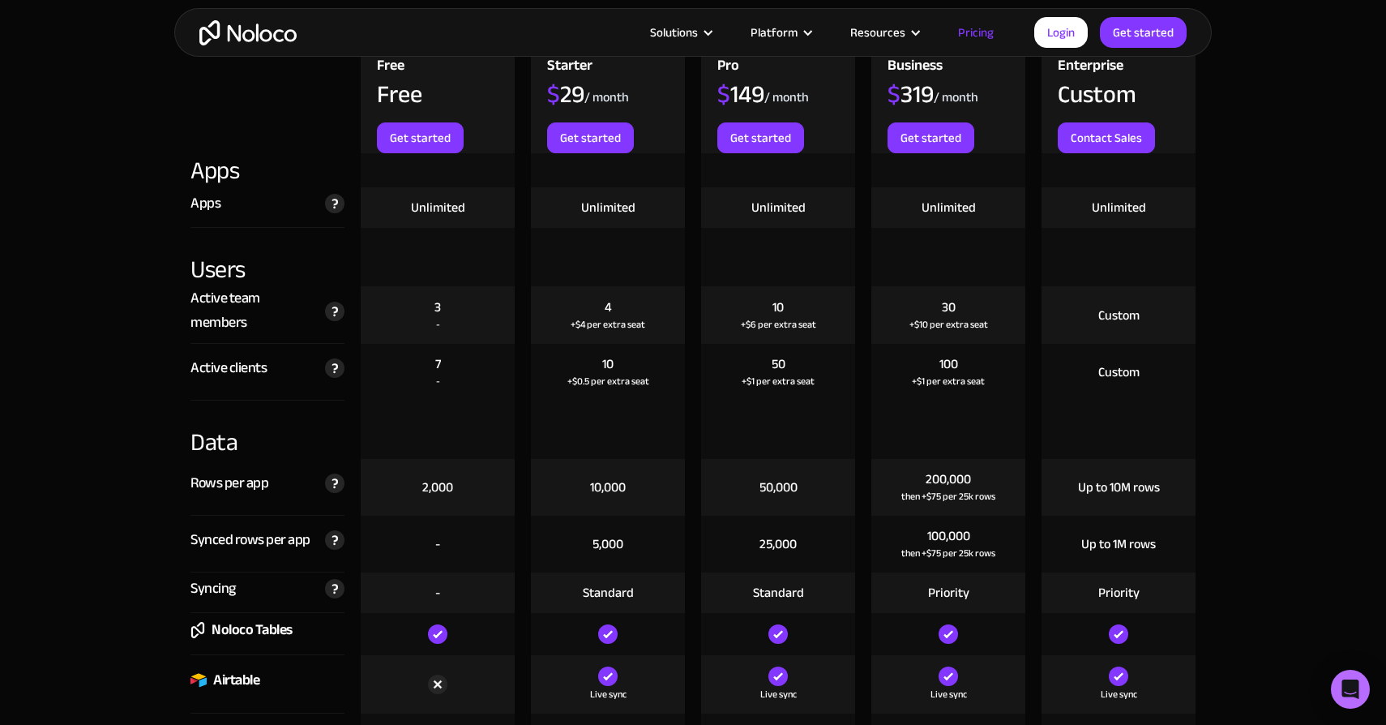
scroll to position [1711, 0]
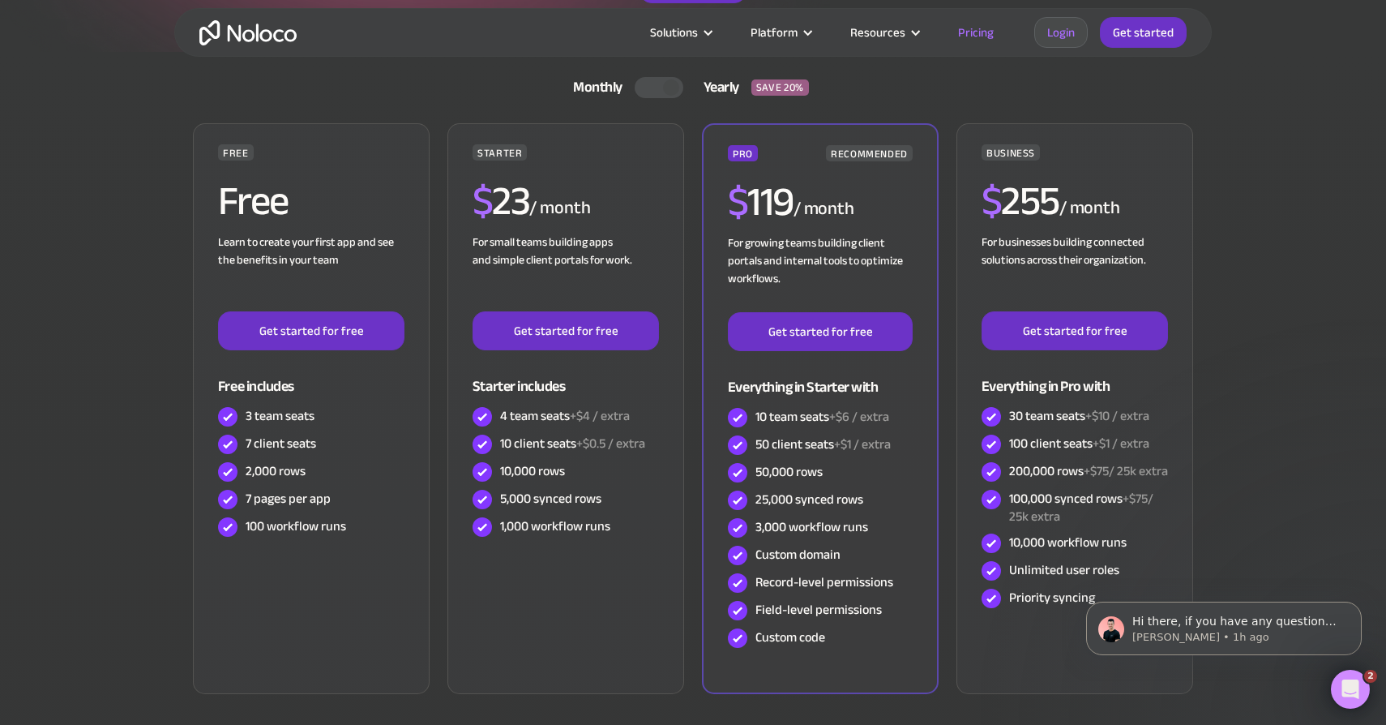
scroll to position [308, 0]
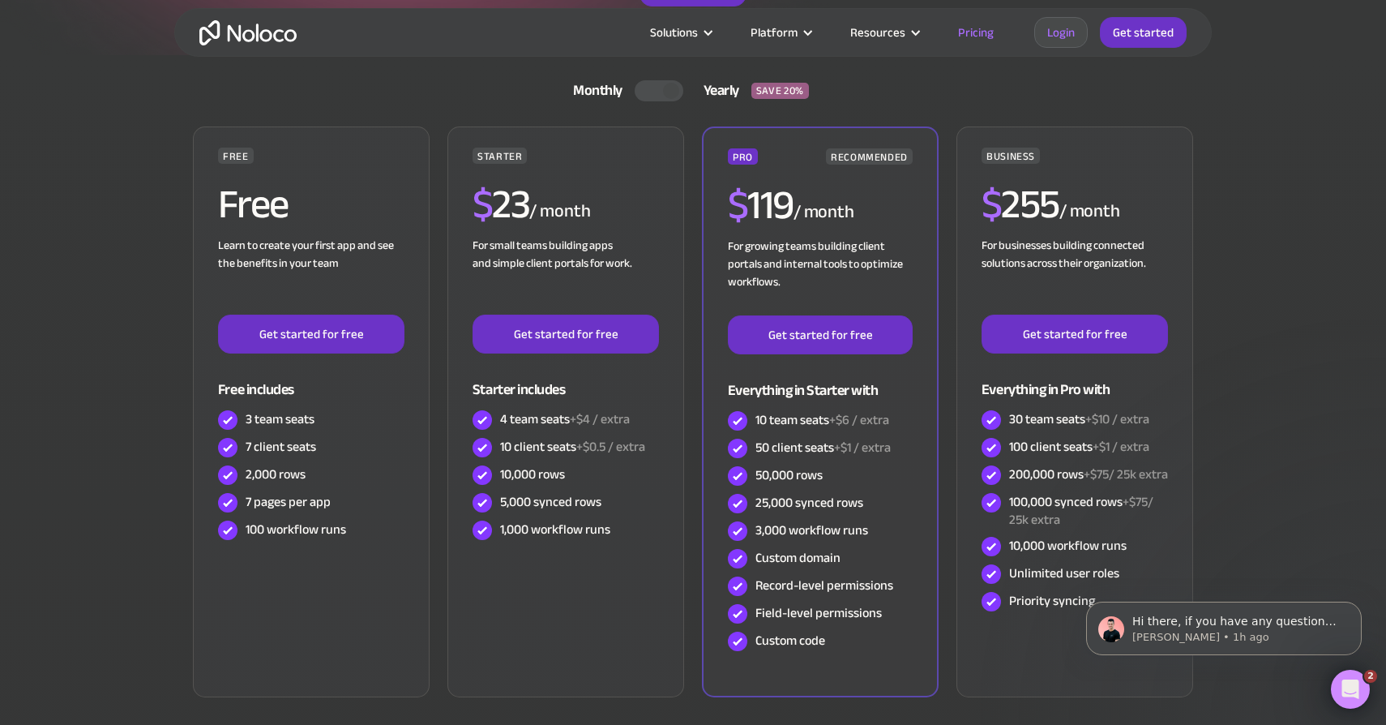
click at [1234, 306] on section "Monthly Yearly SAVE 20% Monthly Yearly SAVE 20% FREE Free Learn to create your …" at bounding box center [693, 443] width 1386 height 777
click at [1355, 602] on icon "Dismiss notification" at bounding box center [1357, 606] width 9 height 9
click at [1297, 512] on section "Monthly Yearly SAVE 20% Monthly Yearly SAVE 20% FREE Free Learn to create your …" at bounding box center [693, 443] width 1386 height 777
